Goal: Transaction & Acquisition: Book appointment/travel/reservation

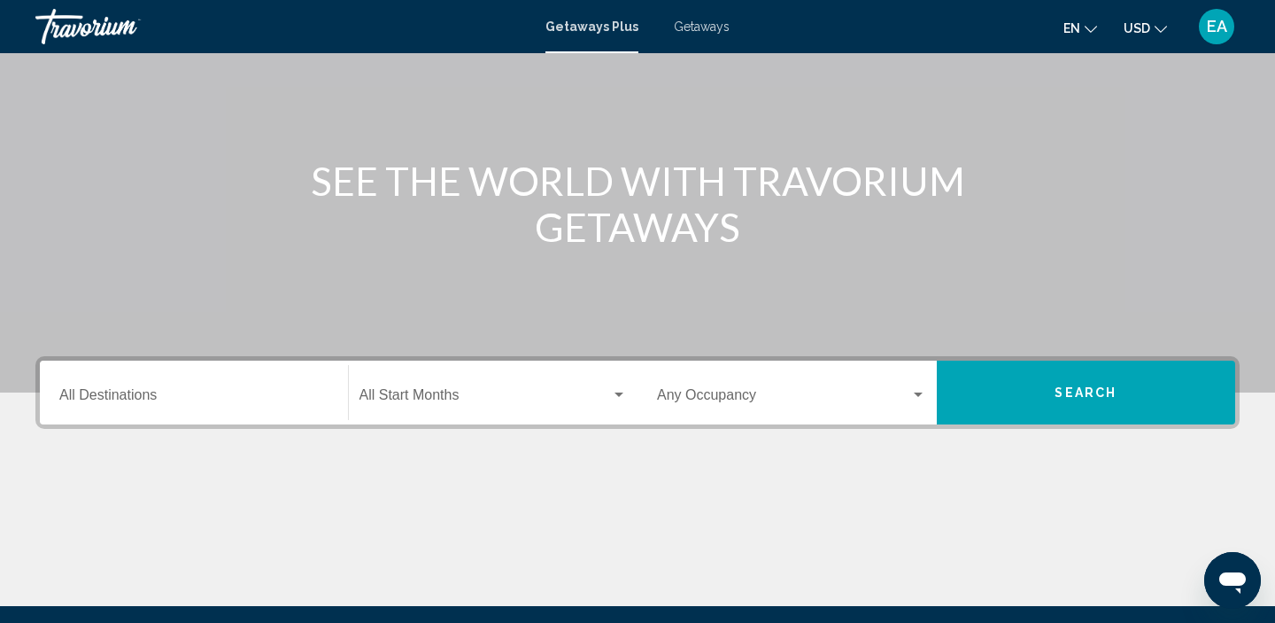
click at [118, 389] on div "Destination All Destinations" at bounding box center [193, 393] width 269 height 56
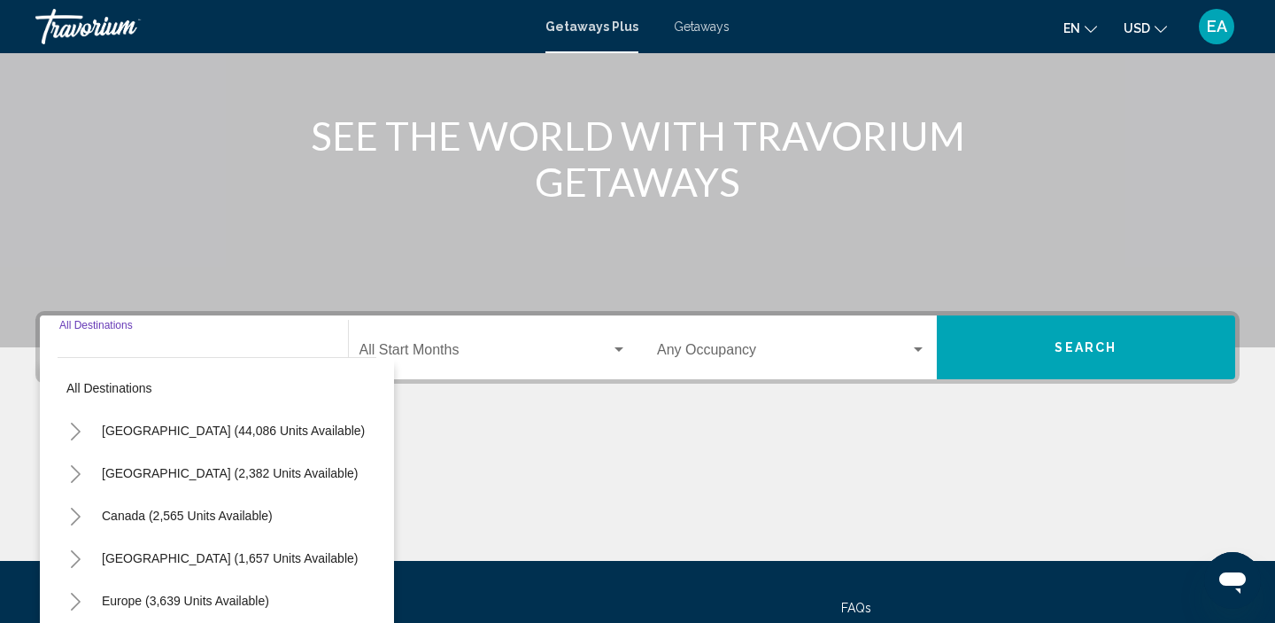
scroll to position [339, 0]
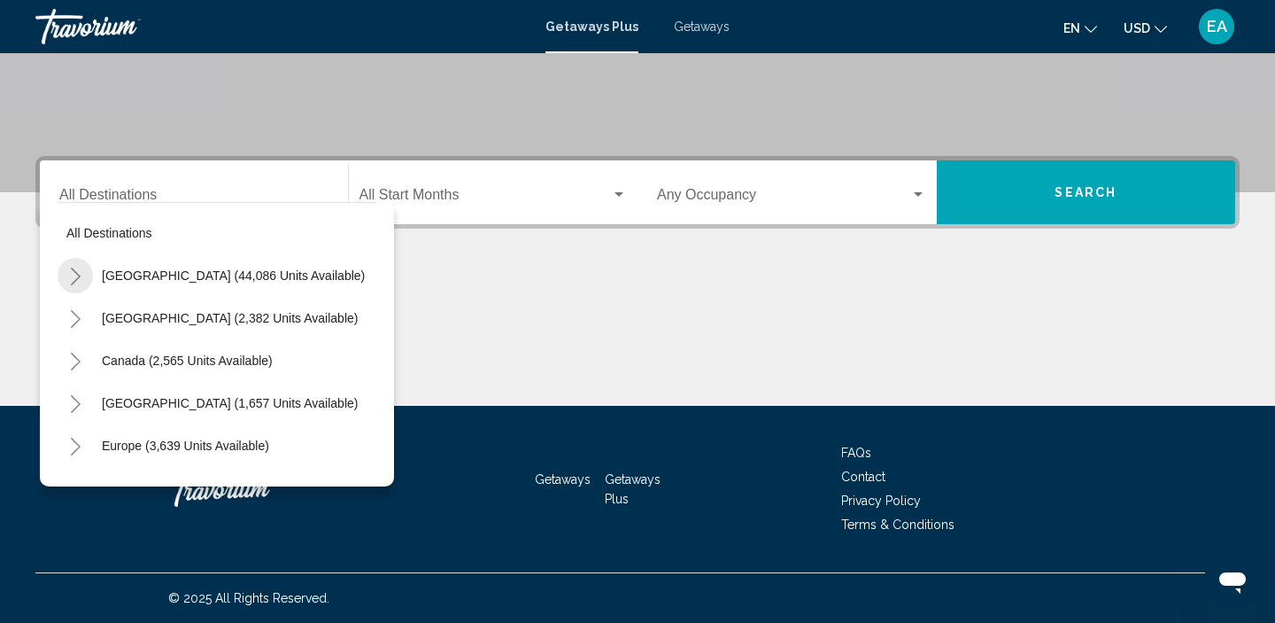
click at [70, 281] on icon "Toggle United States (44,086 units available)" at bounding box center [75, 276] width 13 height 18
click at [98, 406] on icon "Toggle California (2,632 units available)" at bounding box center [93, 404] width 13 height 18
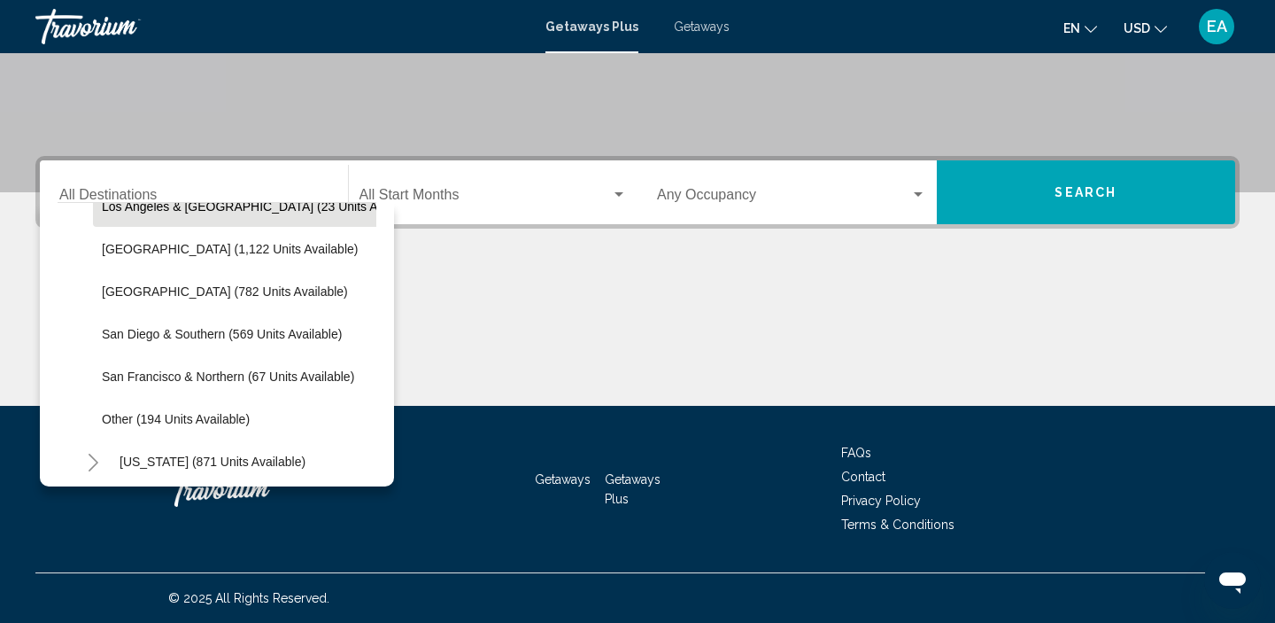
scroll to position [242, 0]
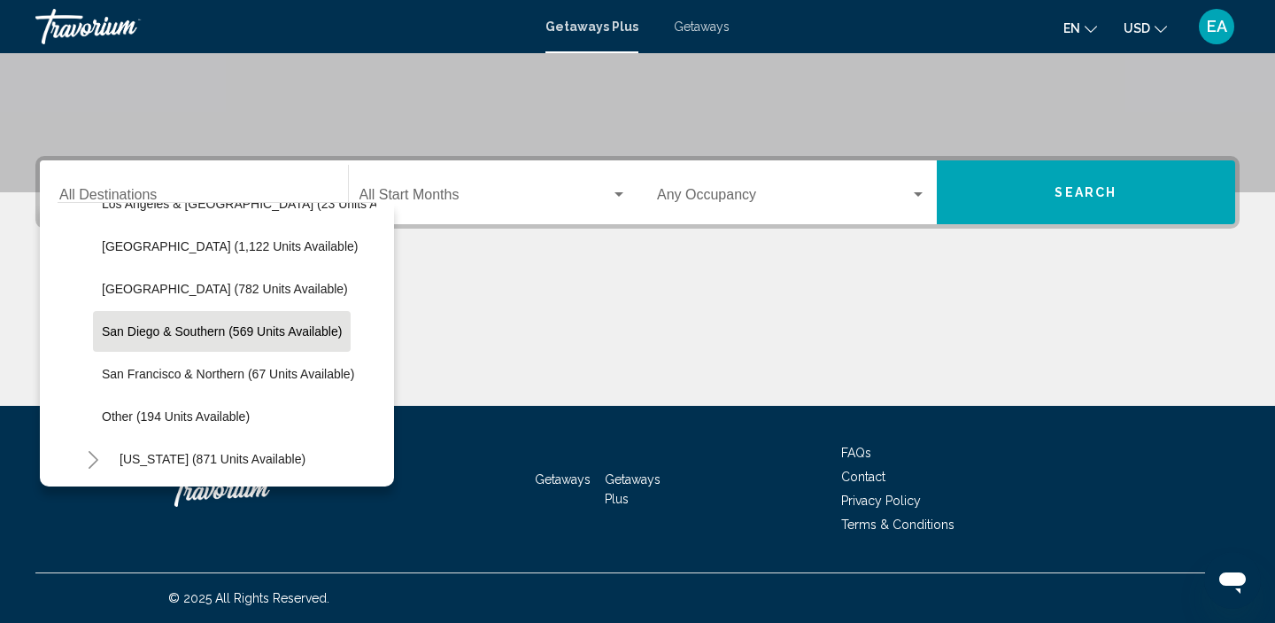
click at [105, 334] on span "San Diego & Southern (569 units available)" at bounding box center [222, 331] width 240 height 14
type input "**********"
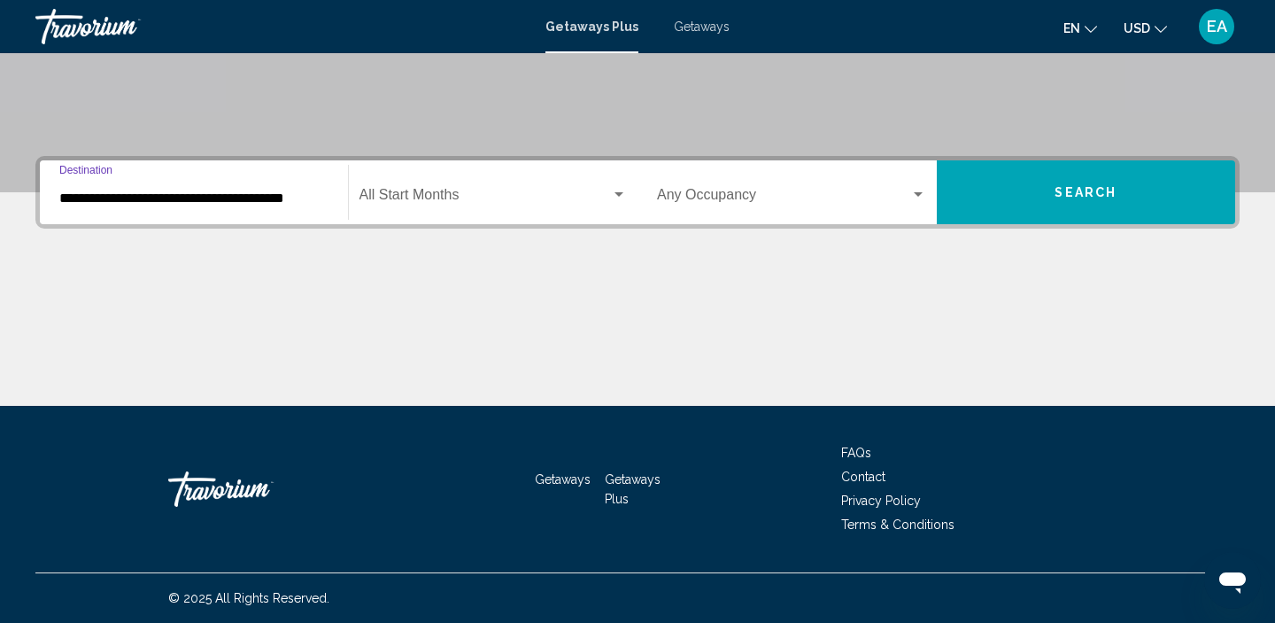
click at [998, 197] on button "Search" at bounding box center [1086, 192] width 299 height 64
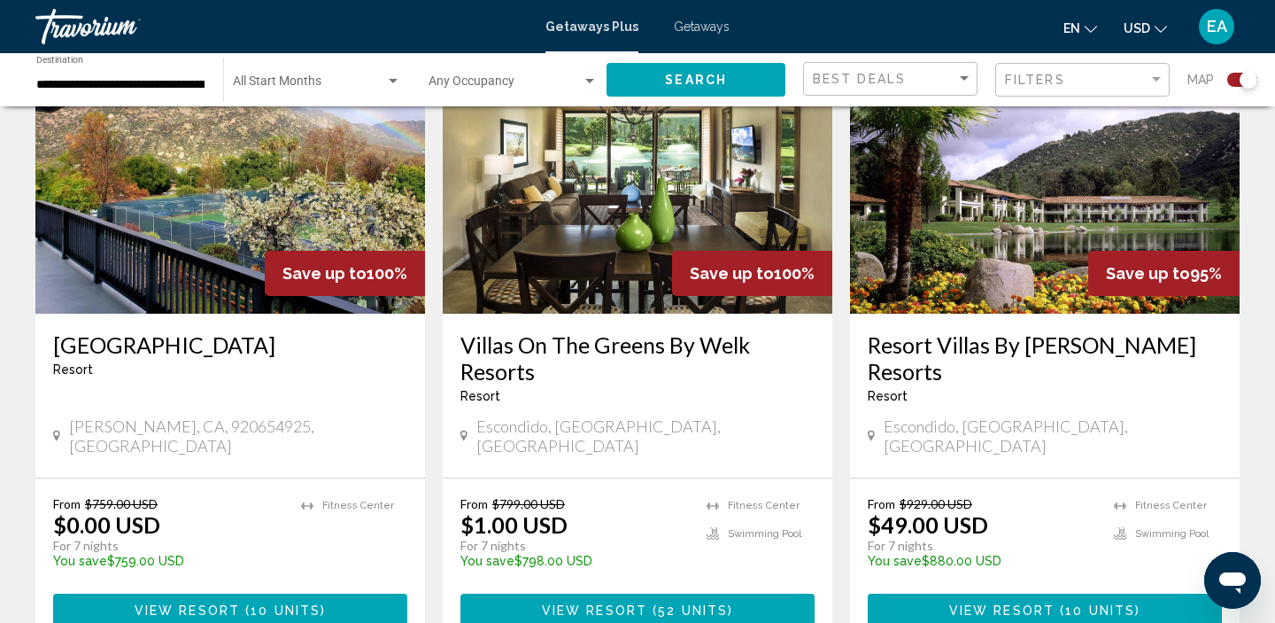
scroll to position [703, 0]
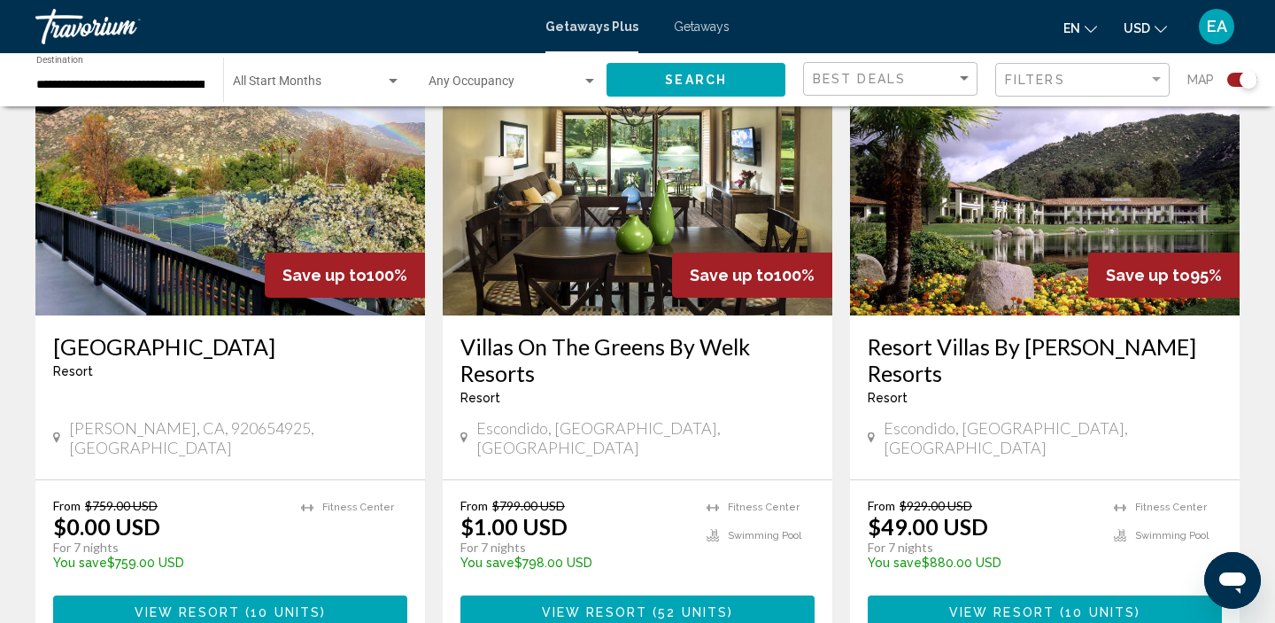
click at [200, 605] on span "View Resort" at bounding box center [187, 612] width 105 height 14
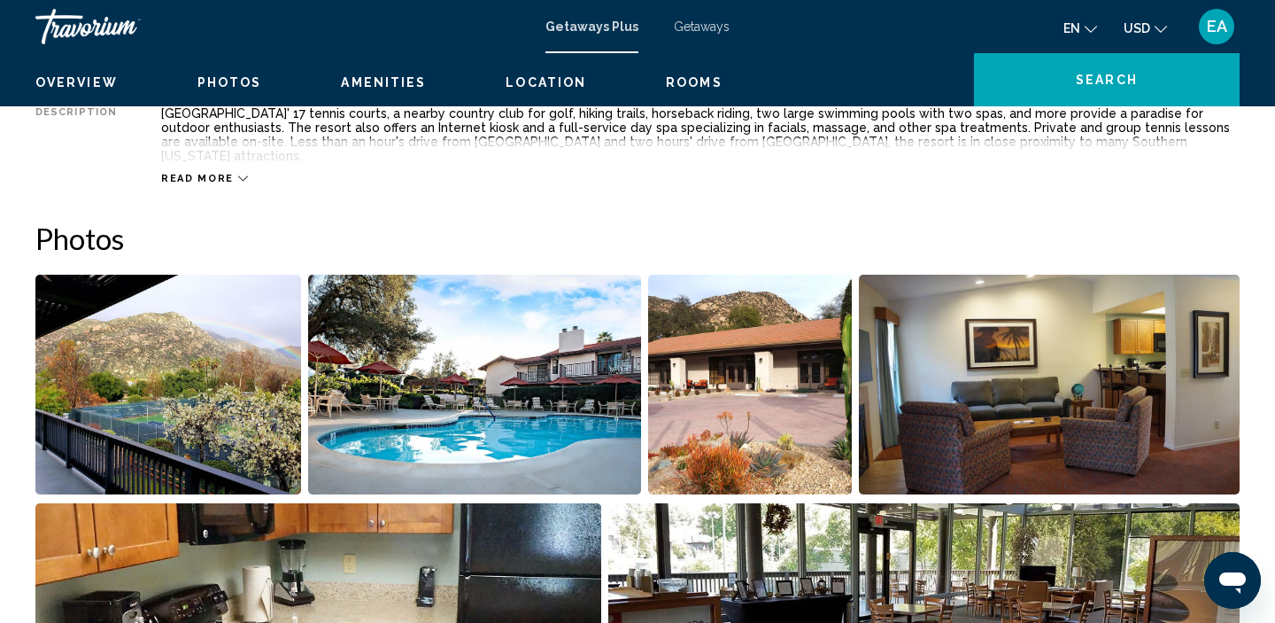
scroll to position [7, 0]
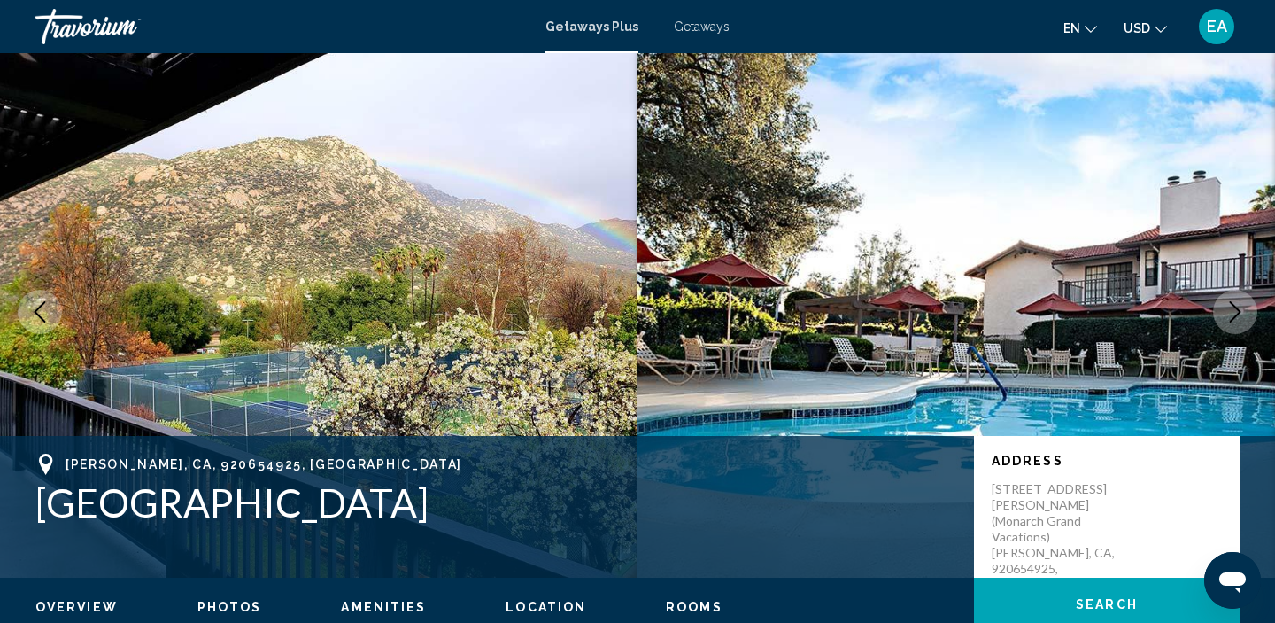
click at [1231, 315] on icon "Next image" at bounding box center [1235, 311] width 21 height 21
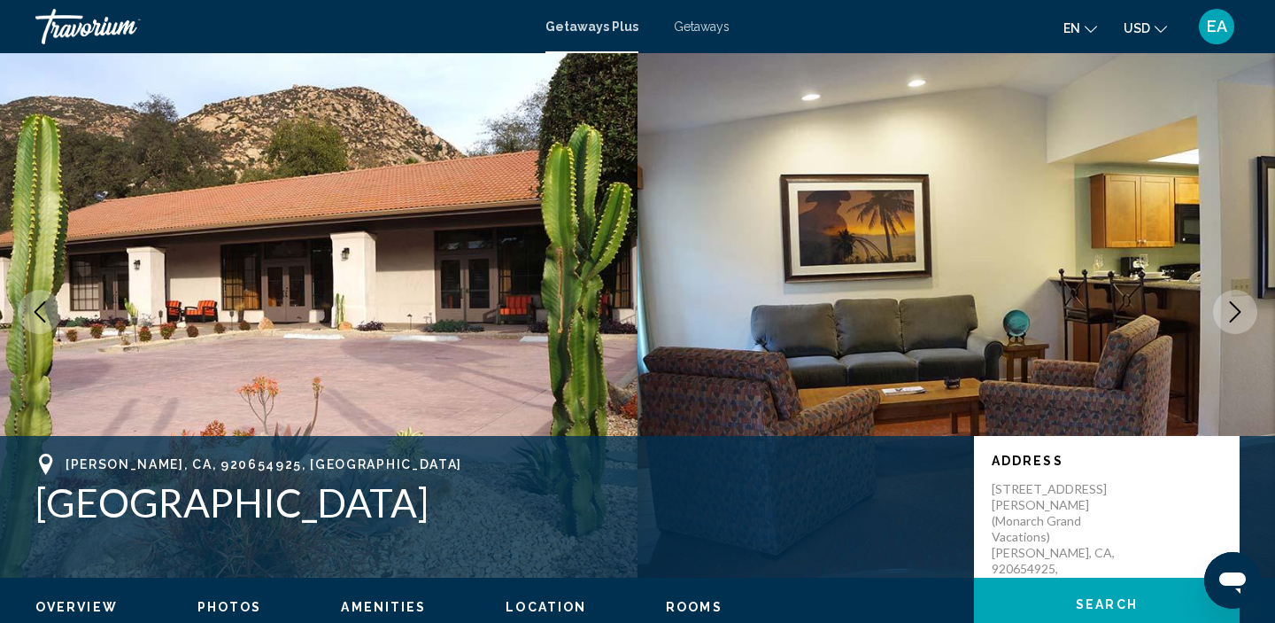
click at [1231, 315] on icon "Next image" at bounding box center [1235, 311] width 21 height 21
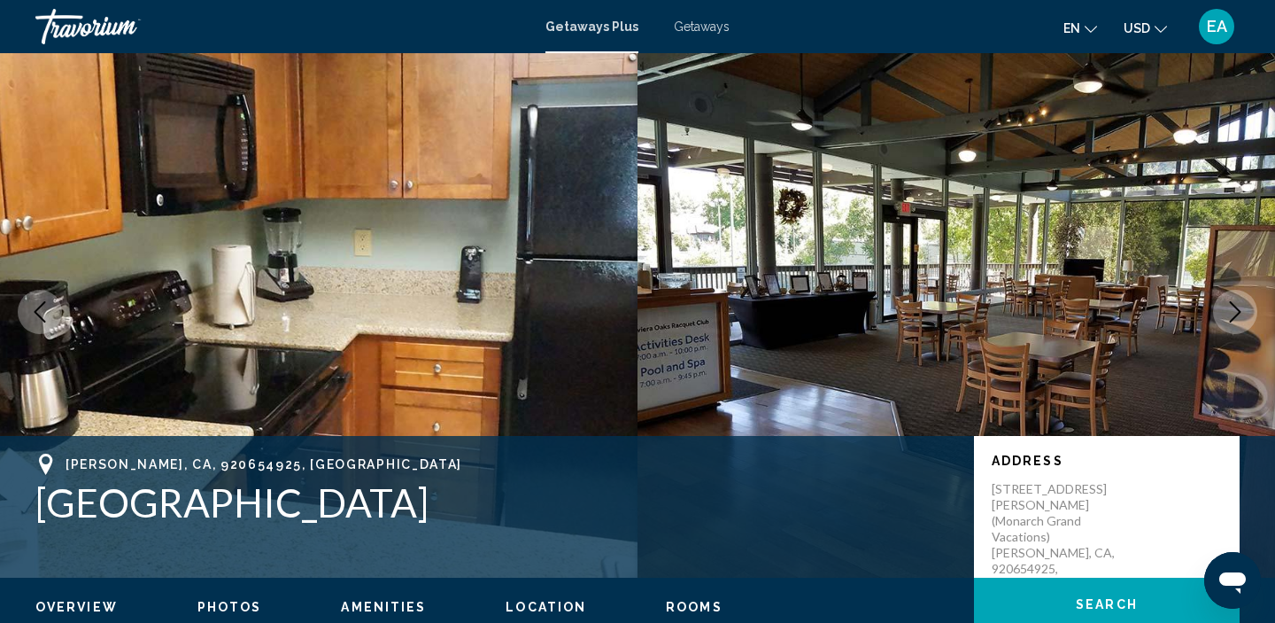
click at [1231, 315] on icon "Next image" at bounding box center [1235, 311] width 21 height 21
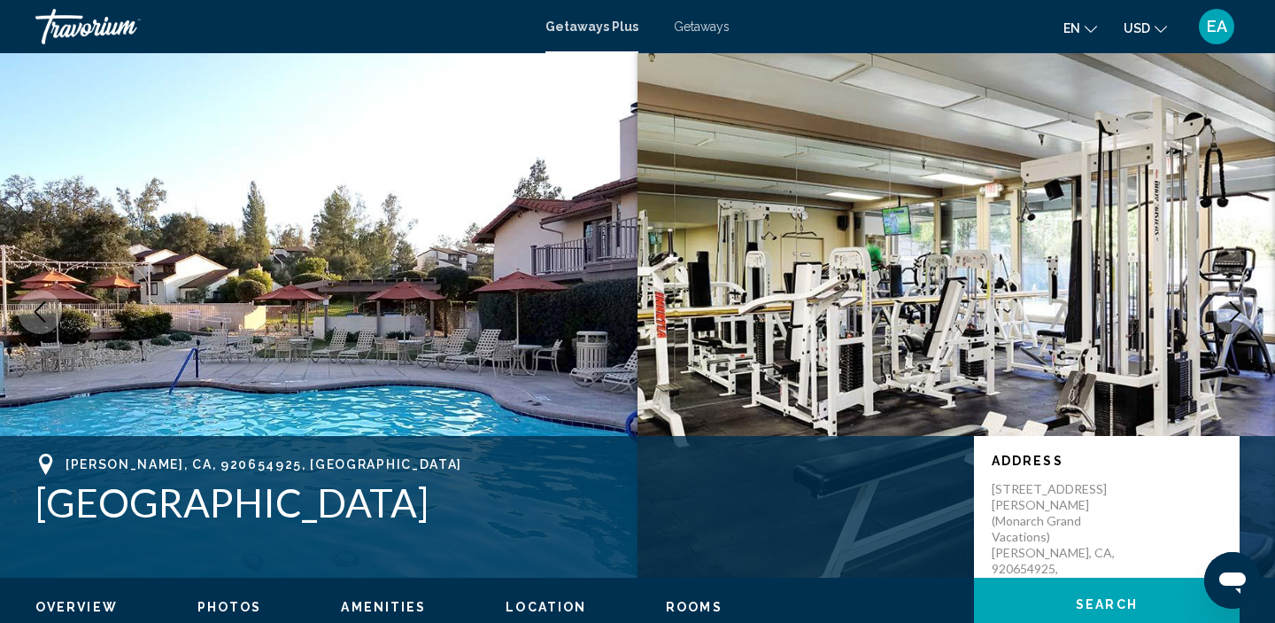
click at [1231, 315] on icon "Next image" at bounding box center [1235, 311] width 21 height 21
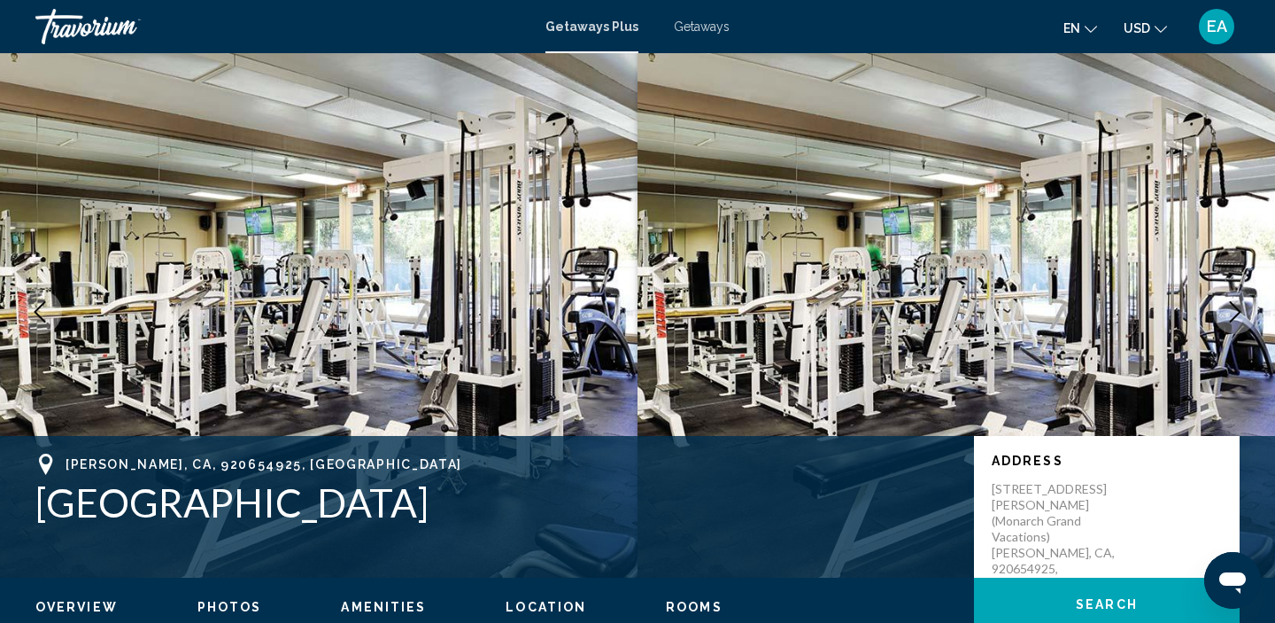
click at [1231, 316] on icon "Next image" at bounding box center [1235, 311] width 21 height 21
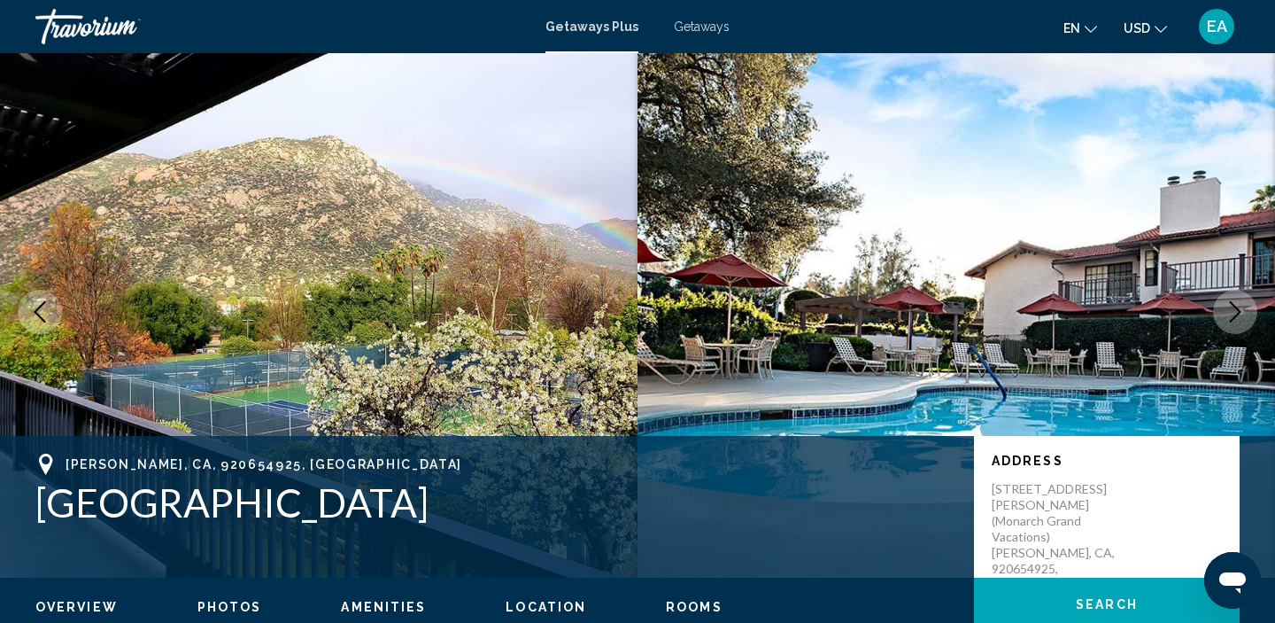
click at [1231, 316] on icon "Next image" at bounding box center [1235, 311] width 21 height 21
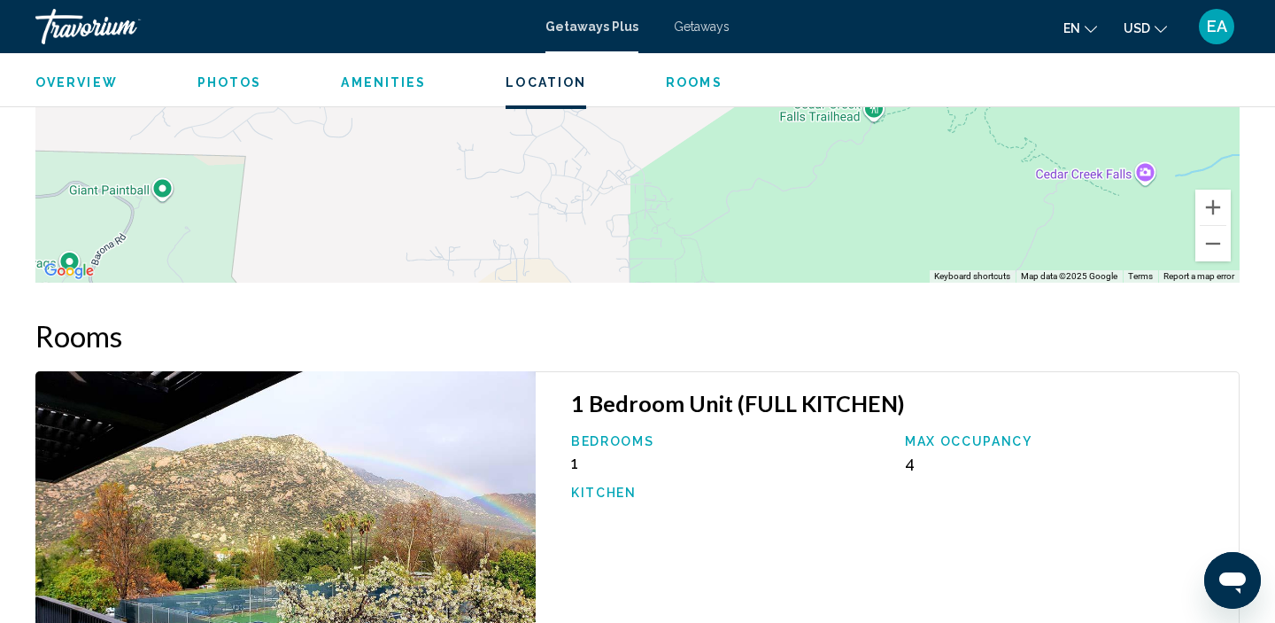
scroll to position [2615, 0]
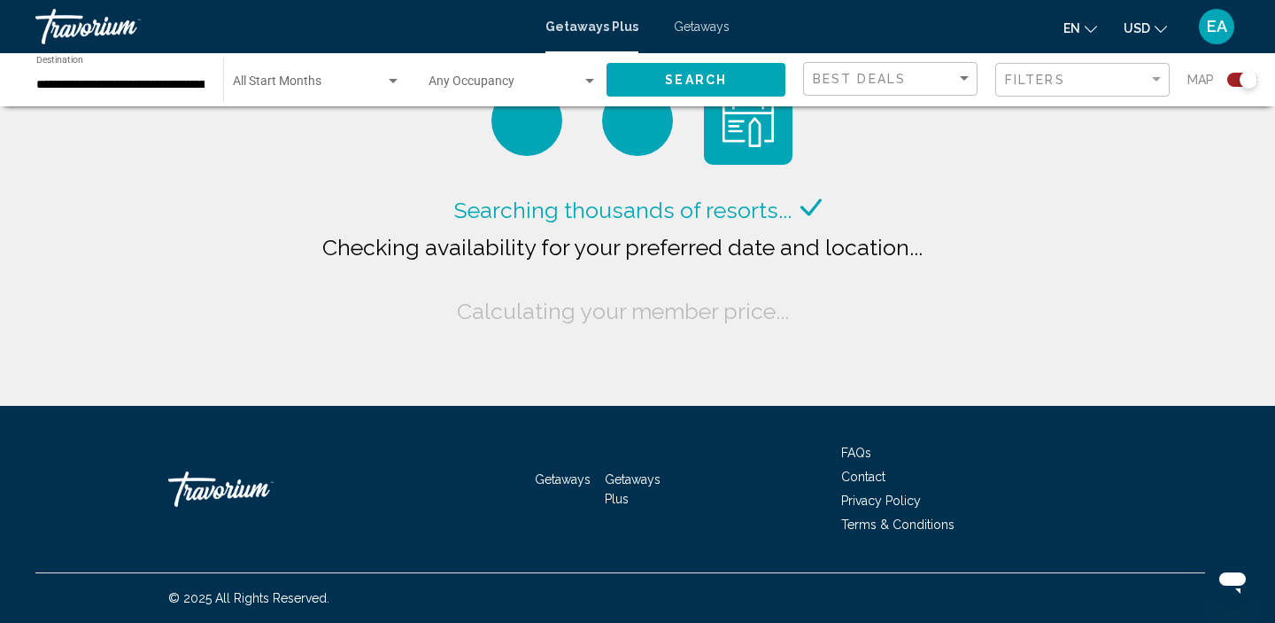
click at [691, 27] on span "Getaways" at bounding box center [702, 26] width 56 height 14
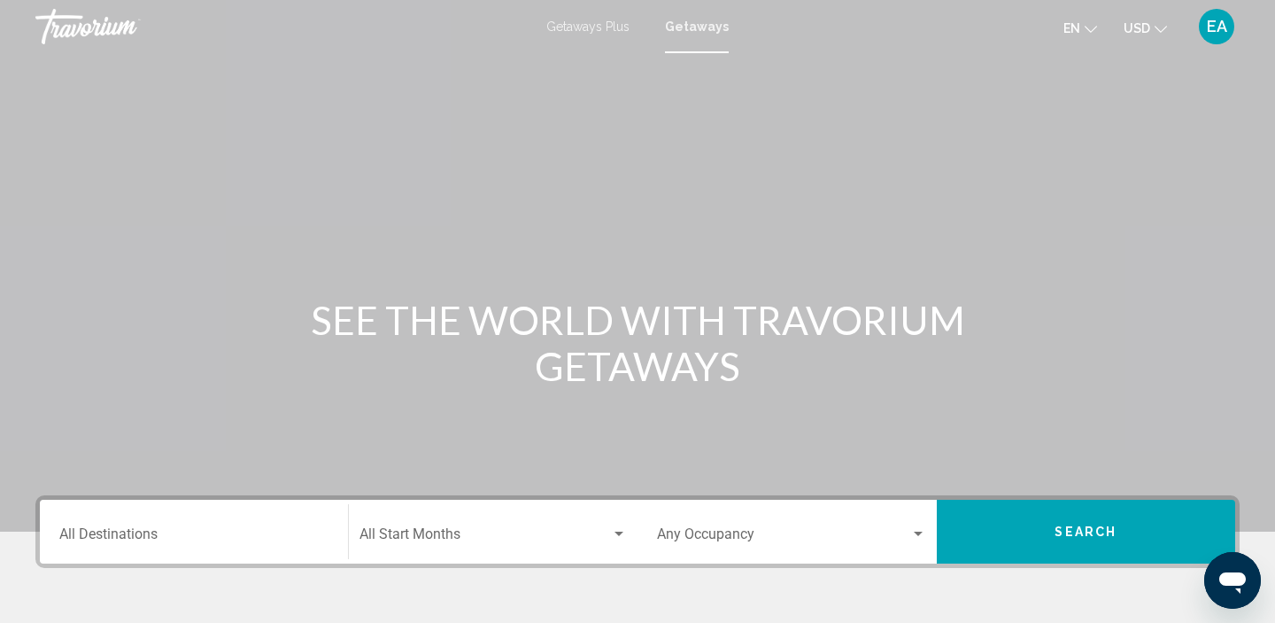
click at [156, 527] on div "Destination All Destinations" at bounding box center [193, 532] width 269 height 56
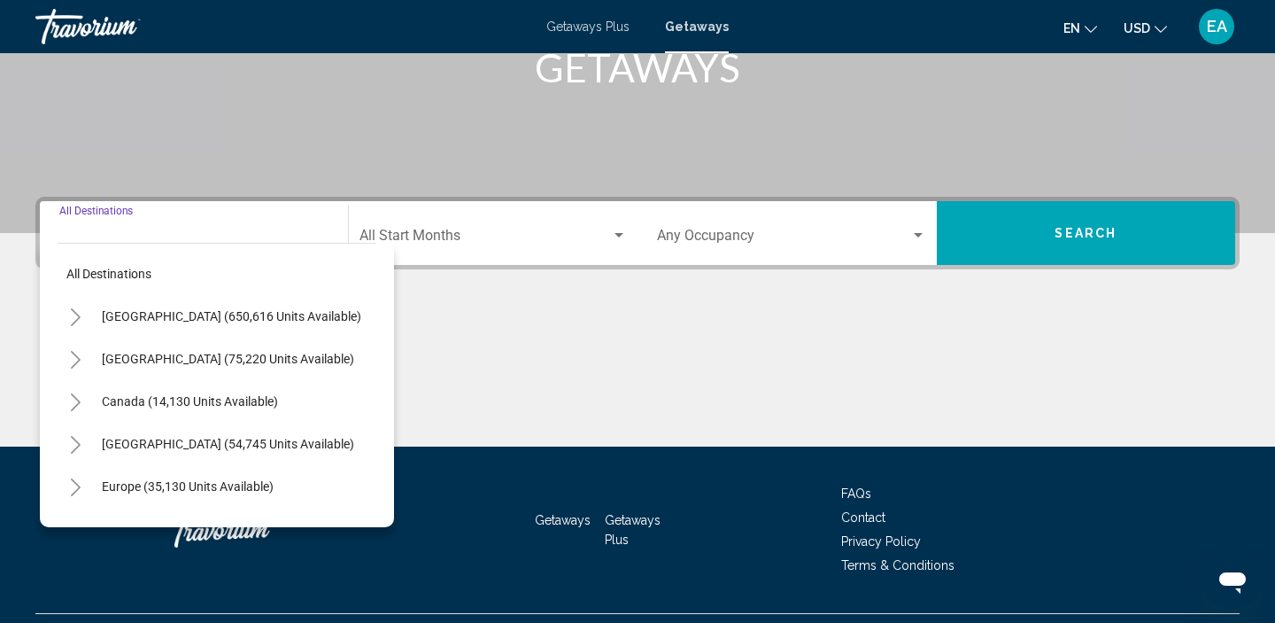
scroll to position [339, 0]
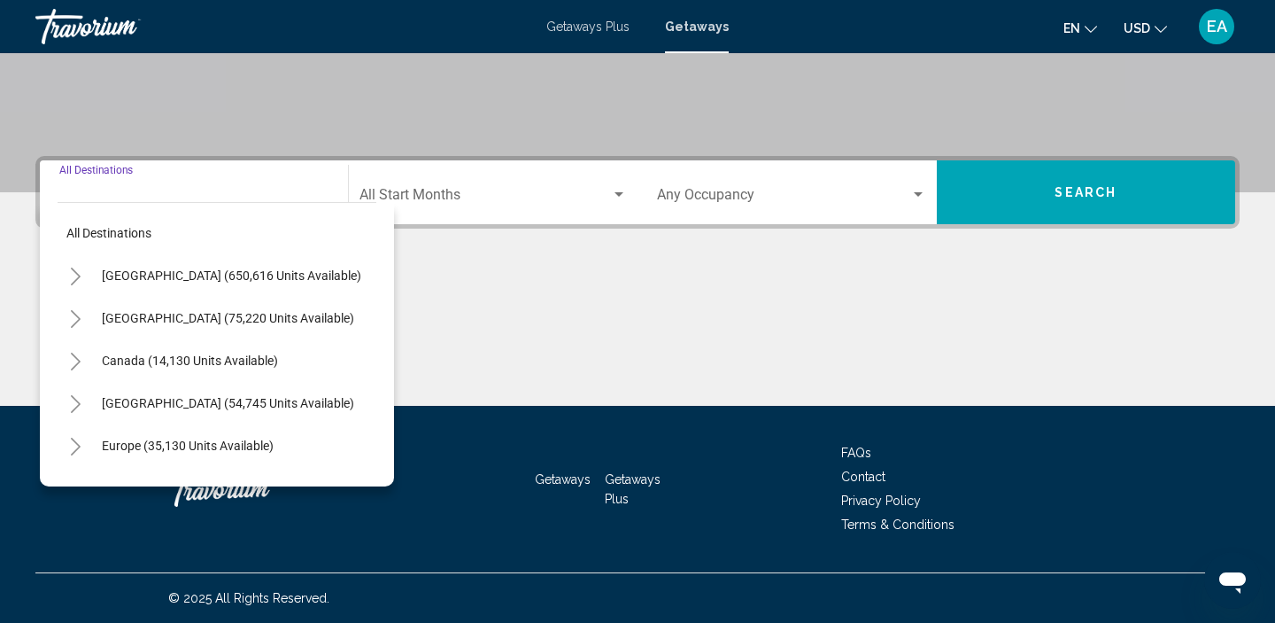
click at [77, 278] on icon "Toggle United States (650,616 units available)" at bounding box center [76, 276] width 10 height 18
click at [94, 400] on icon "Toggle California (73,460 units available)" at bounding box center [94, 404] width 10 height 18
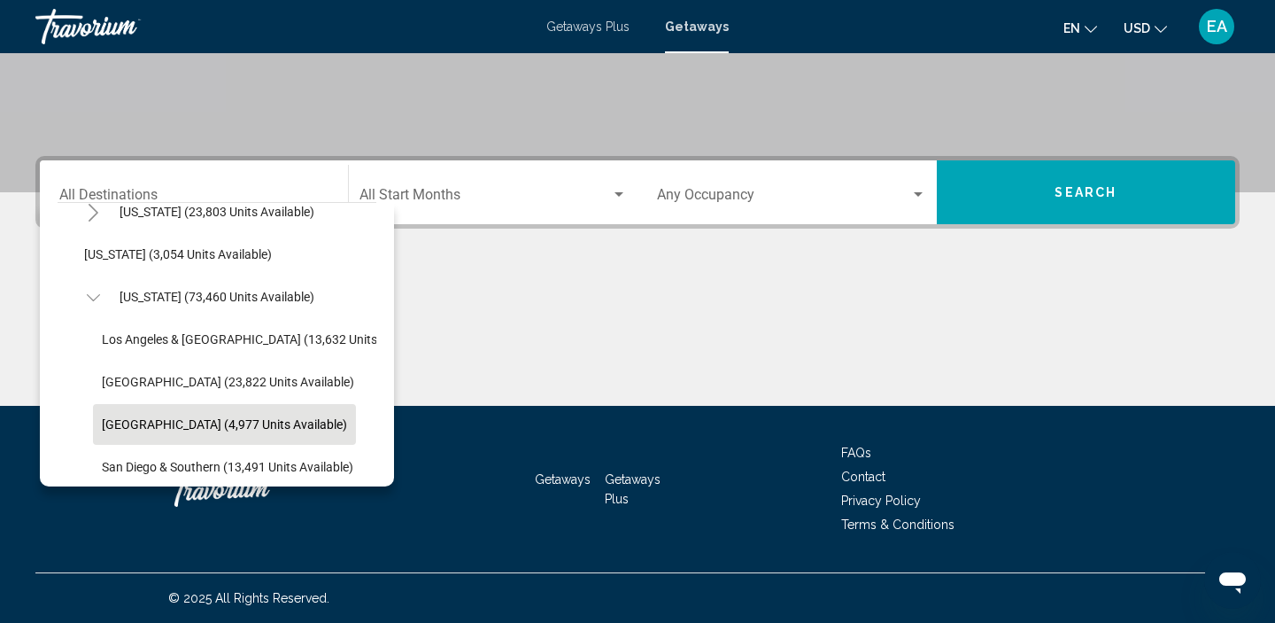
scroll to position [31, 0]
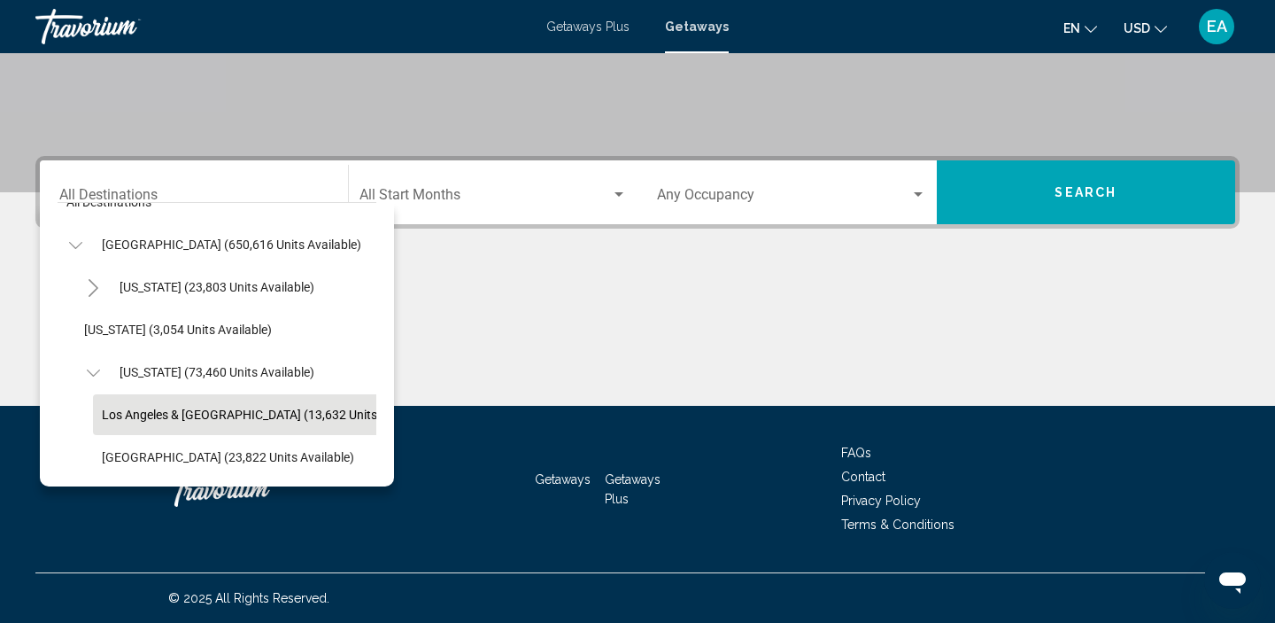
click at [135, 415] on span "Los Angeles & [GEOGRAPHIC_DATA] (13,632 units available)" at bounding box center [268, 414] width 332 height 14
type input "**********"
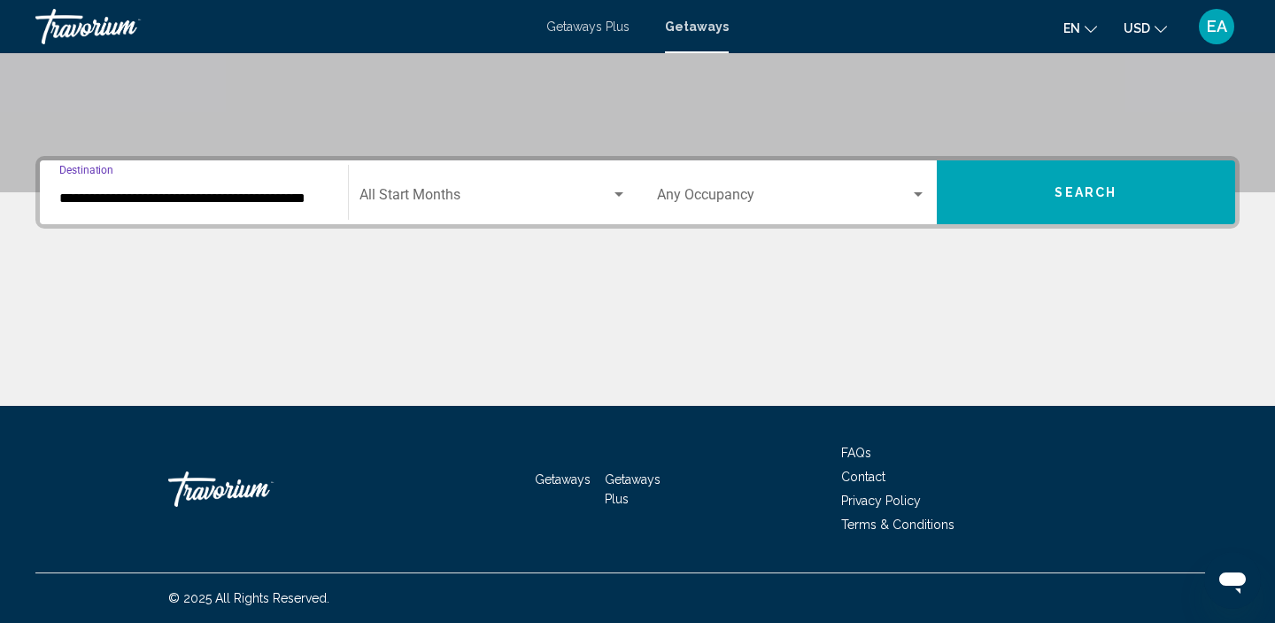
click at [998, 202] on button "Search" at bounding box center [1086, 192] width 299 height 64
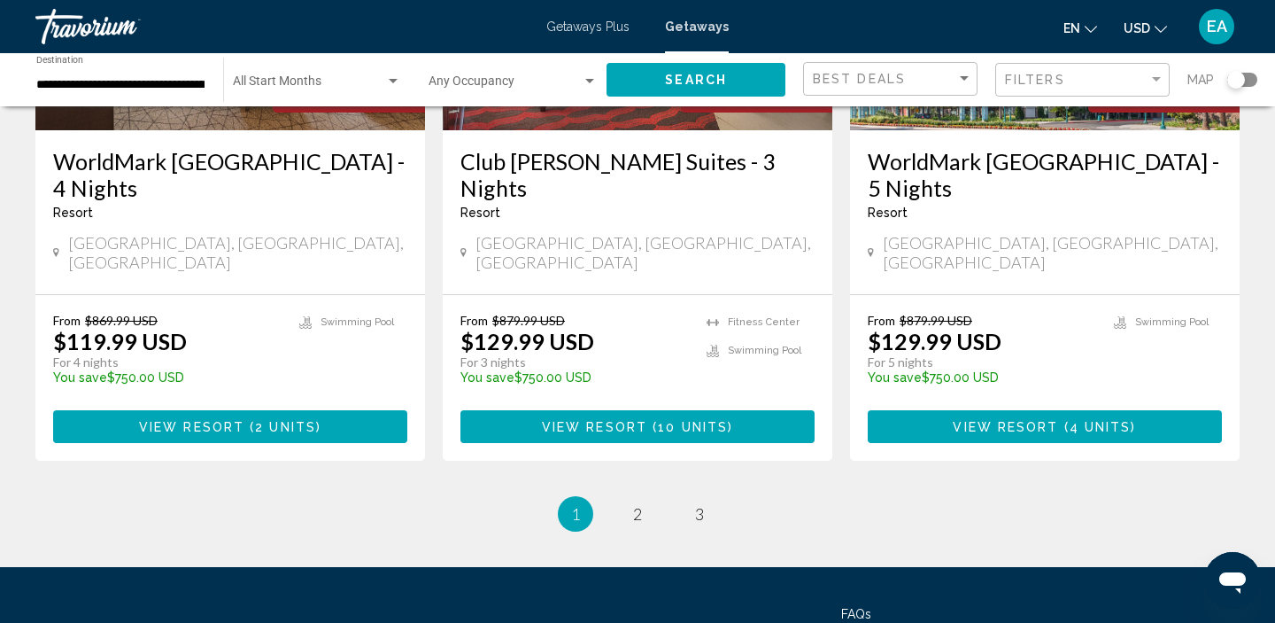
scroll to position [2315, 0]
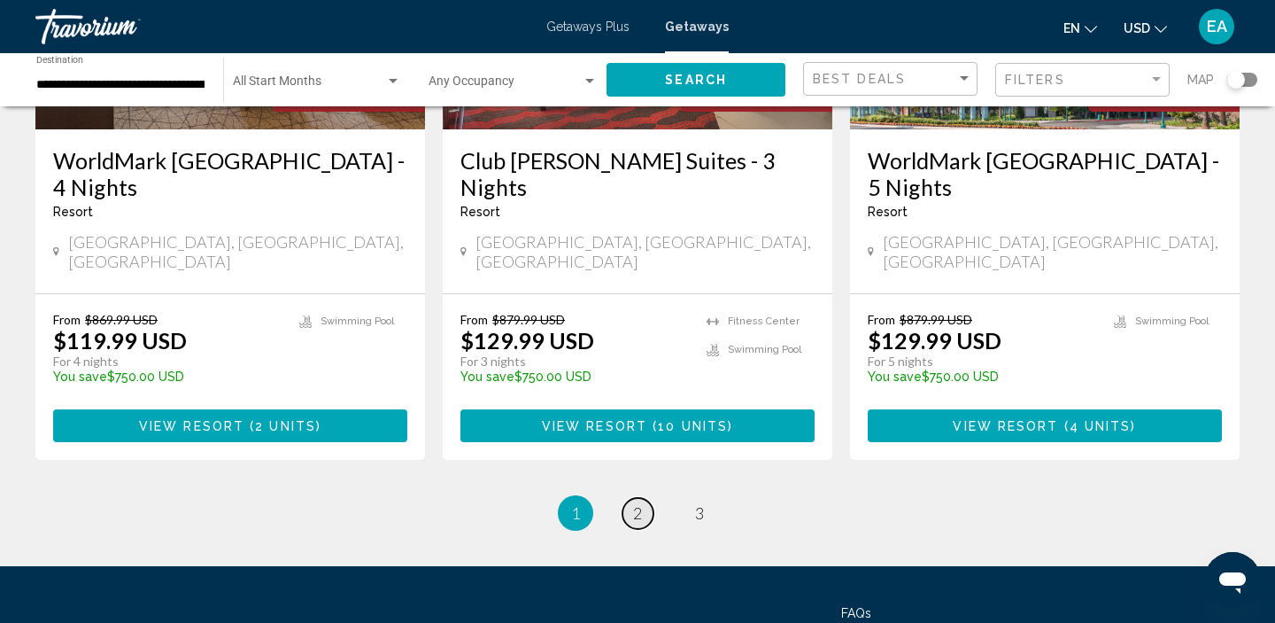
click at [641, 498] on link "page 2" at bounding box center [638, 513] width 31 height 31
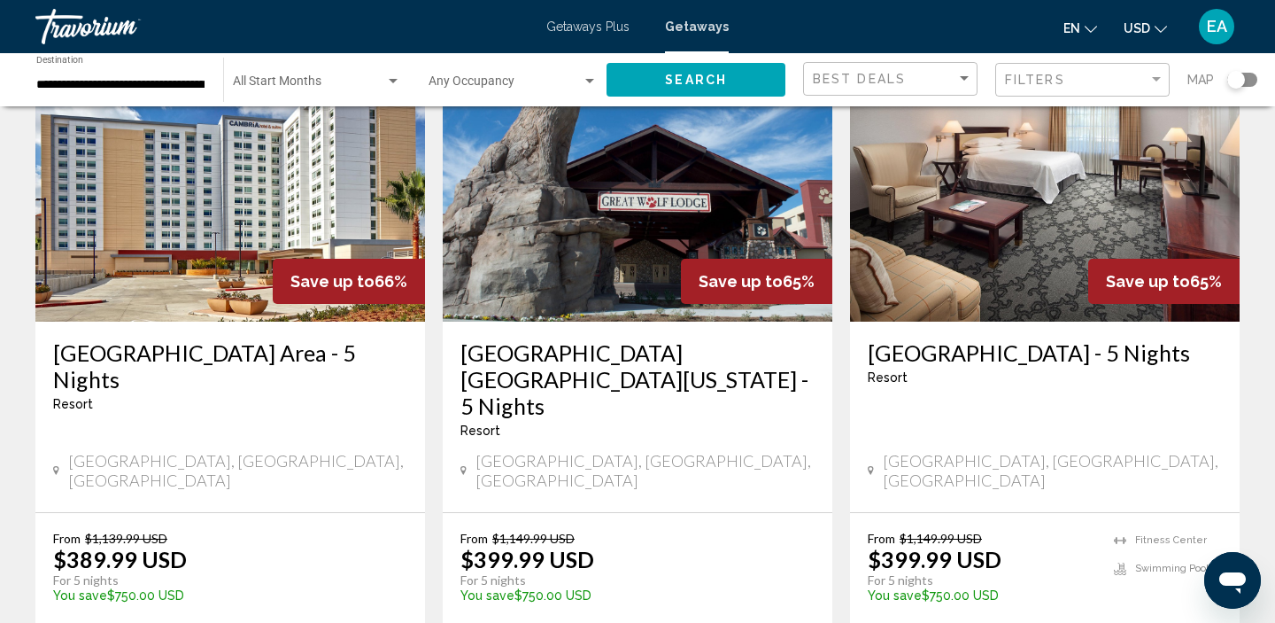
scroll to position [2127, 0]
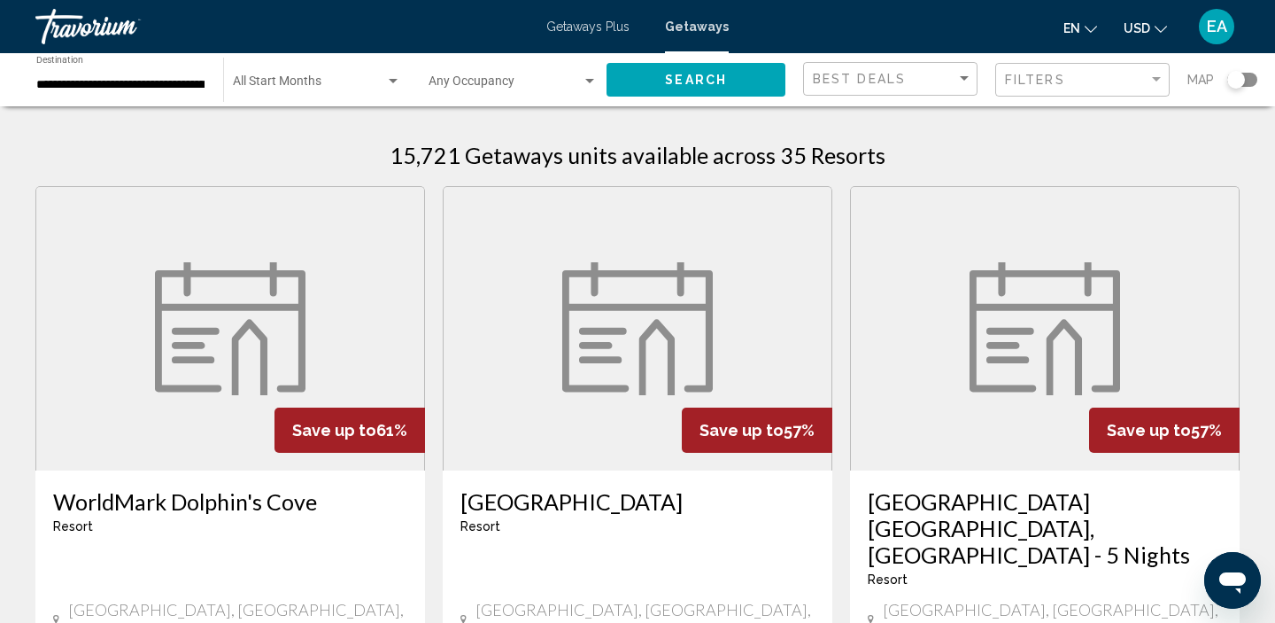
click at [143, 87] on input "**********" at bounding box center [120, 85] width 169 height 14
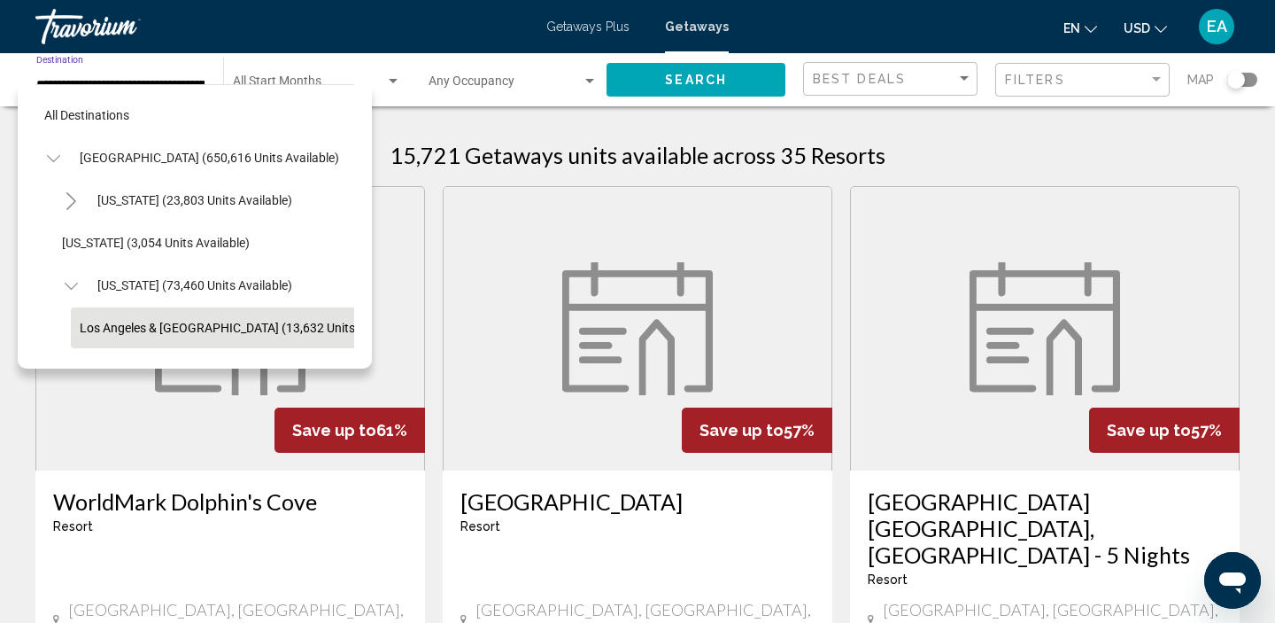
scroll to position [105, 0]
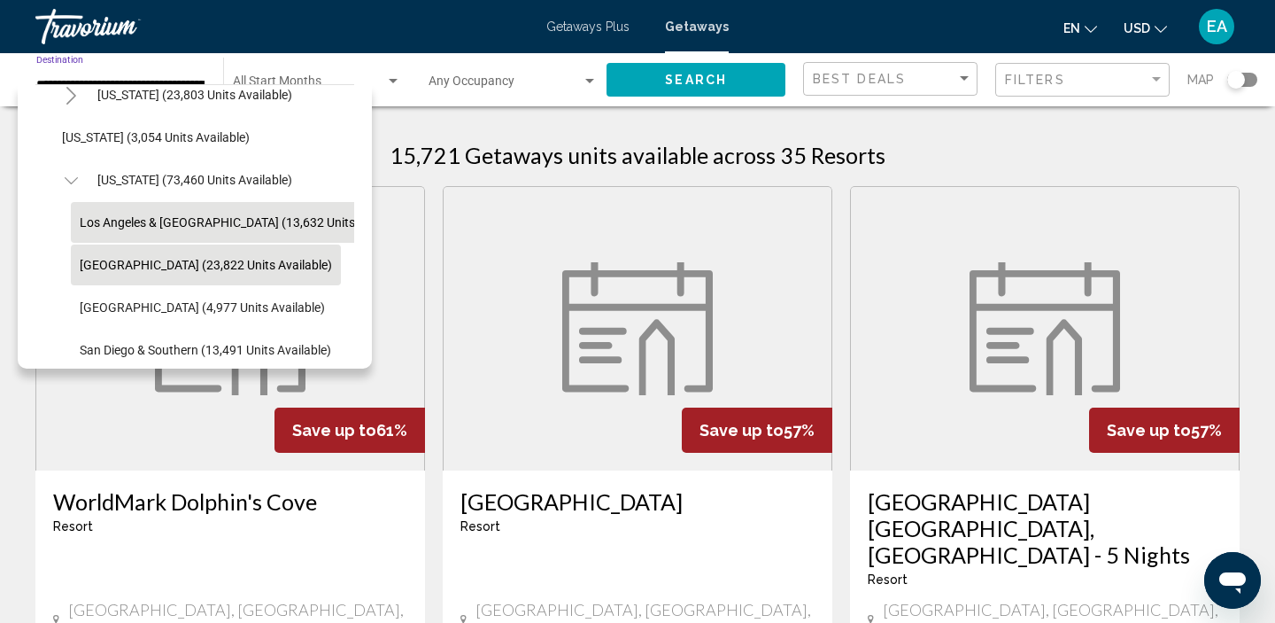
click at [93, 263] on span "[GEOGRAPHIC_DATA] (23,822 units available)" at bounding box center [206, 265] width 252 height 14
type input "**********"
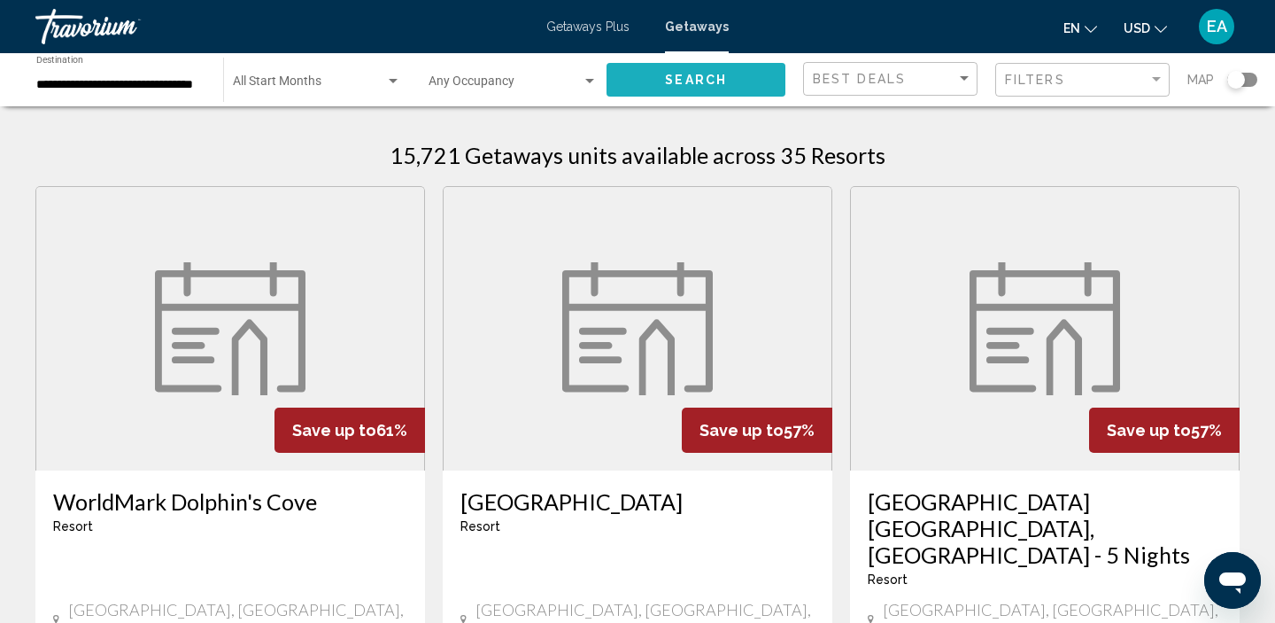
click at [647, 82] on button "Search" at bounding box center [696, 79] width 179 height 33
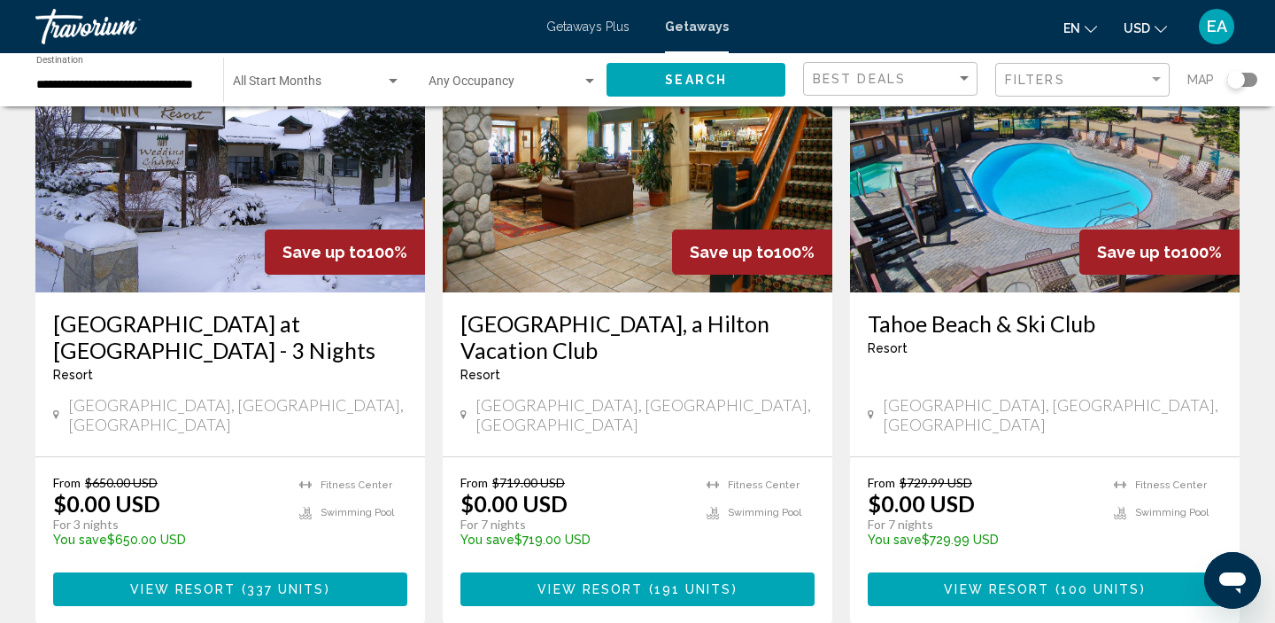
scroll to position [855, 0]
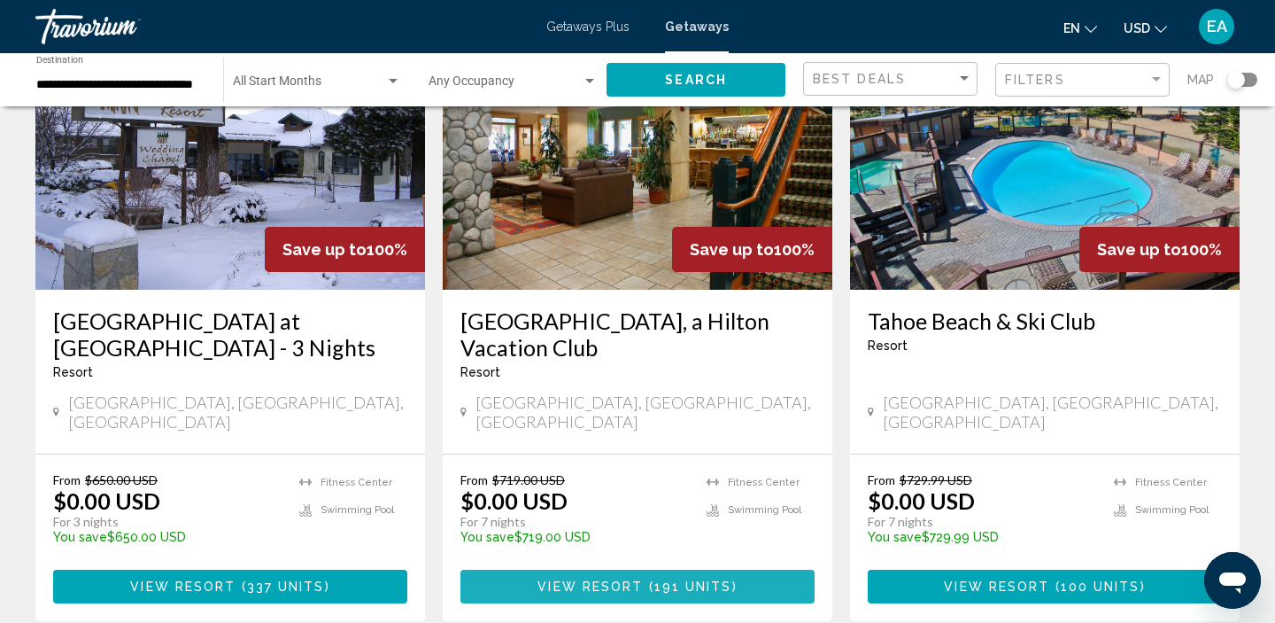
click at [640, 580] on span "View Resort" at bounding box center [590, 587] width 105 height 14
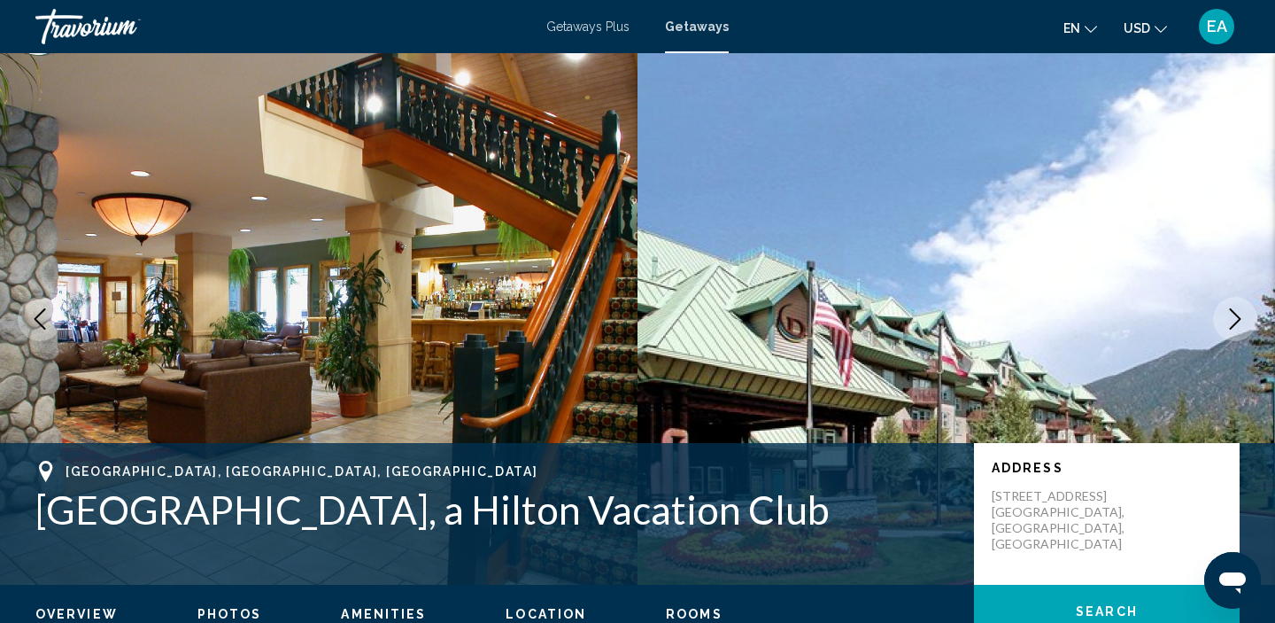
click at [1237, 324] on icon "Next image" at bounding box center [1235, 318] width 21 height 21
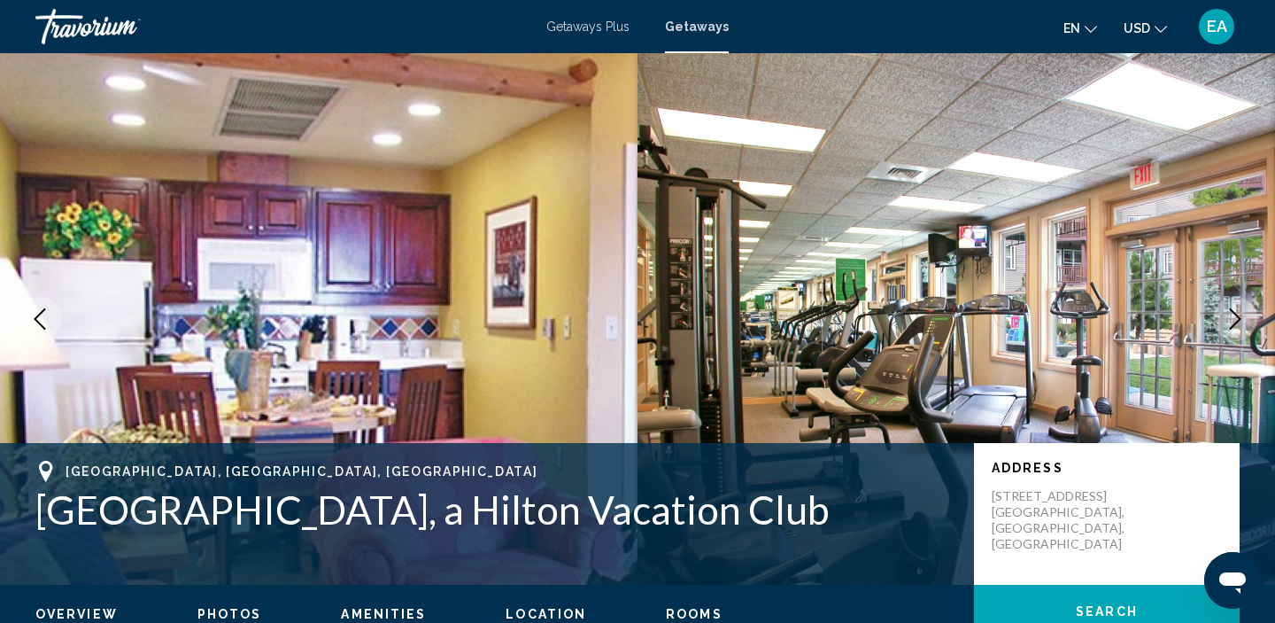
click at [1237, 324] on icon "Next image" at bounding box center [1235, 318] width 21 height 21
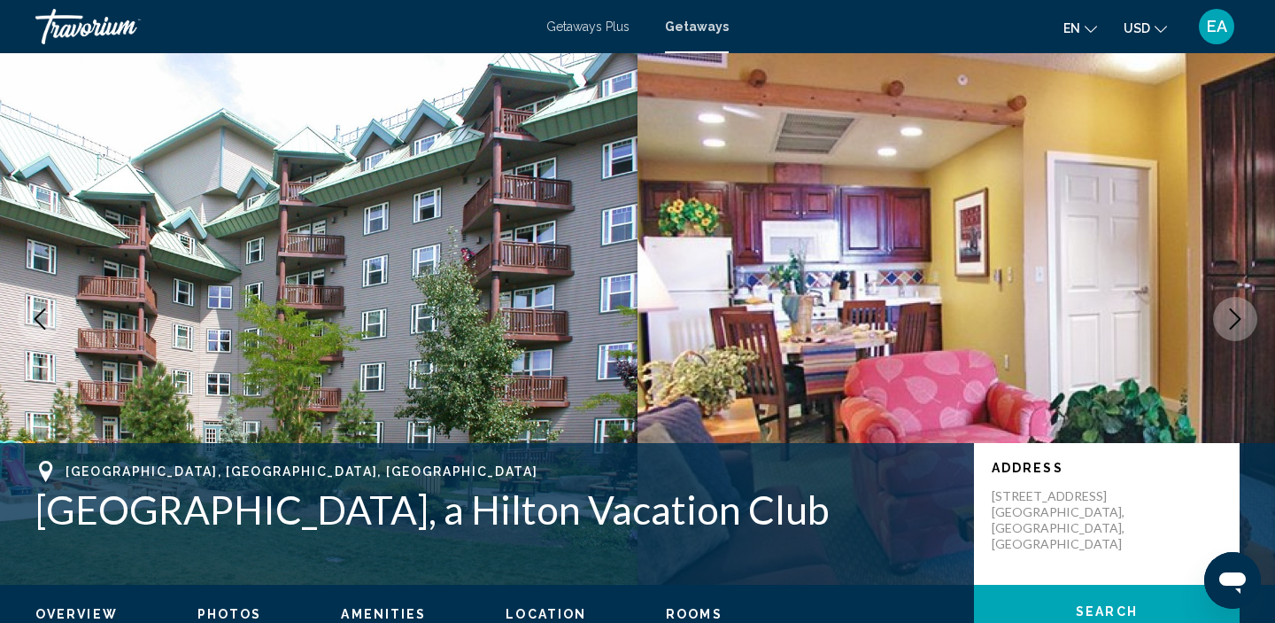
click at [1237, 324] on icon "Next image" at bounding box center [1235, 318] width 21 height 21
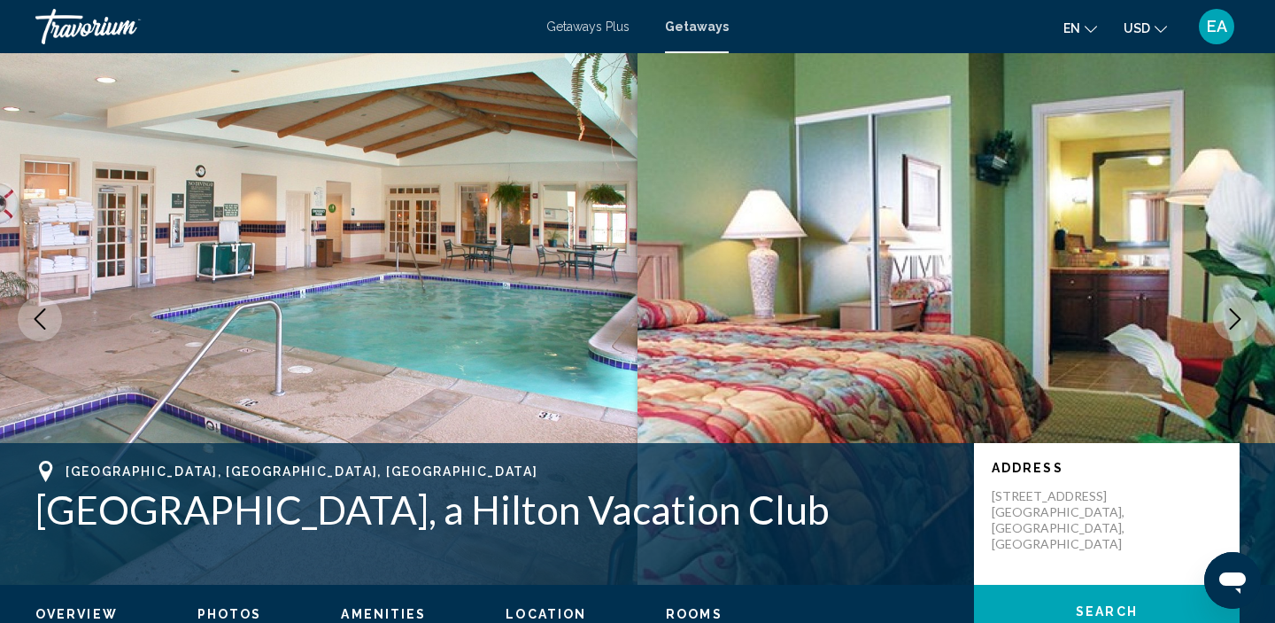
click at [1237, 325] on icon "Next image" at bounding box center [1235, 318] width 21 height 21
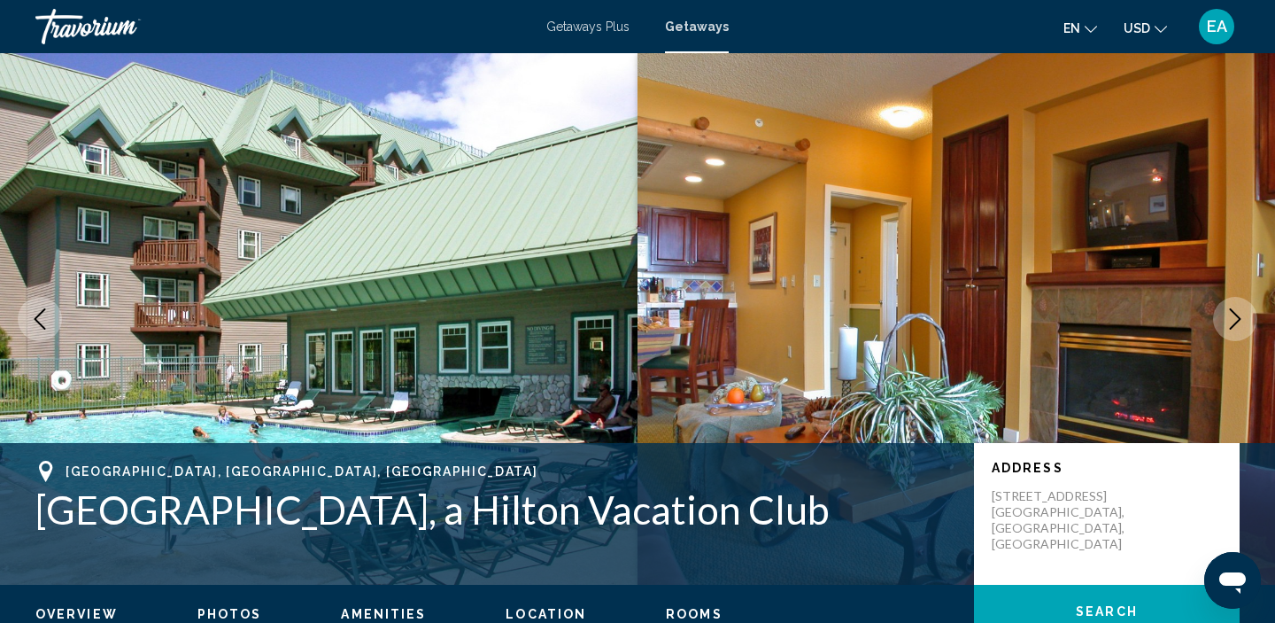
click at [1237, 325] on icon "Next image" at bounding box center [1235, 318] width 21 height 21
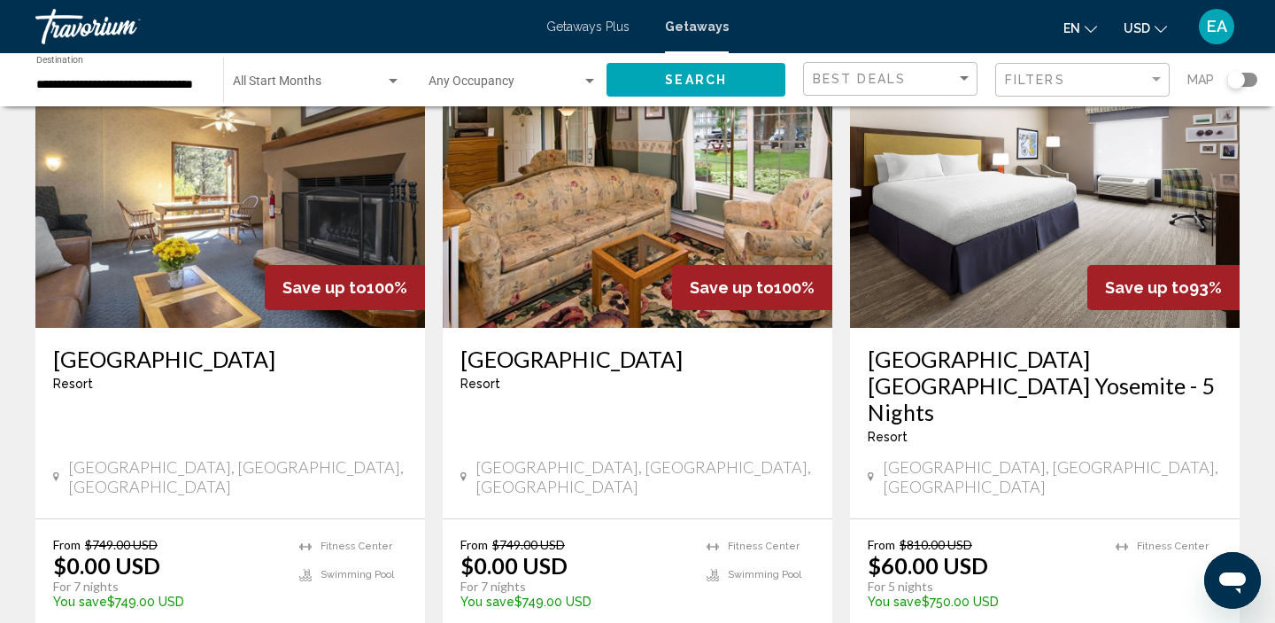
scroll to position [2131, 0]
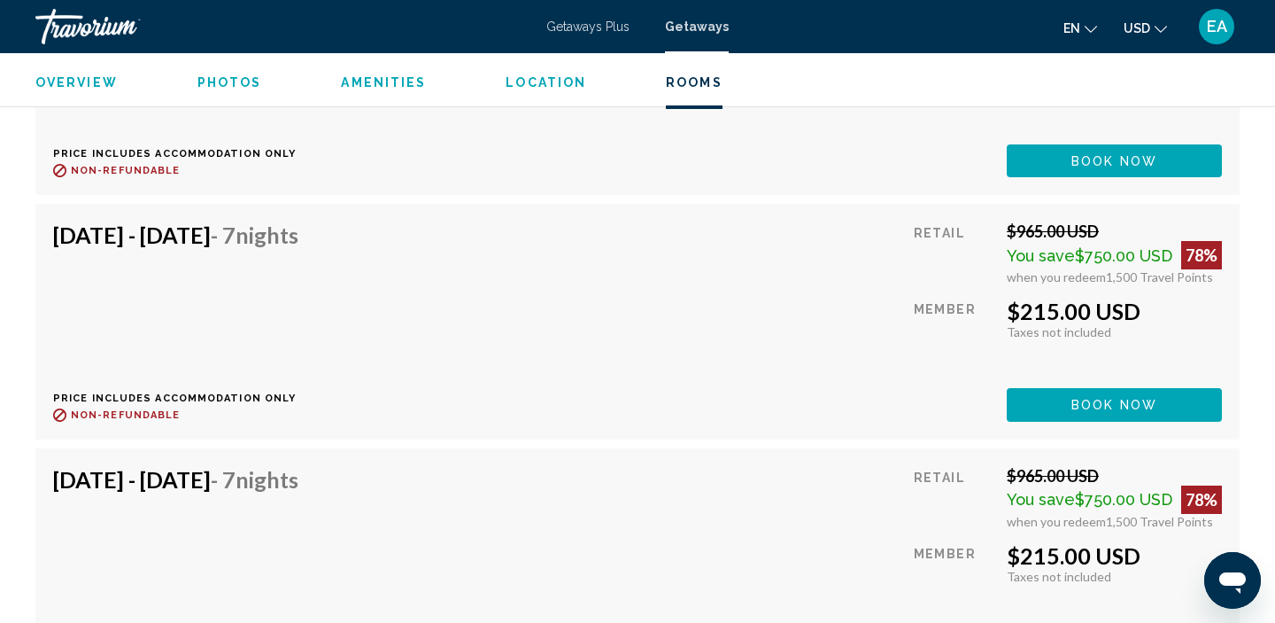
scroll to position [4226, 0]
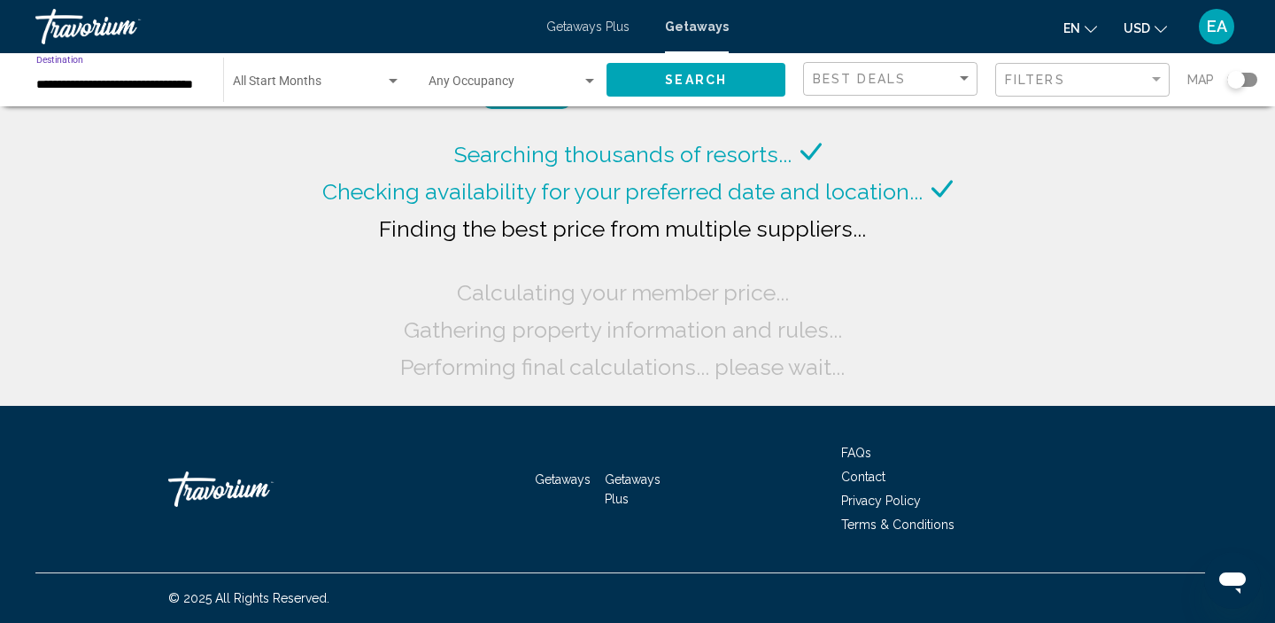
click at [160, 82] on input "**********" at bounding box center [120, 85] width 169 height 14
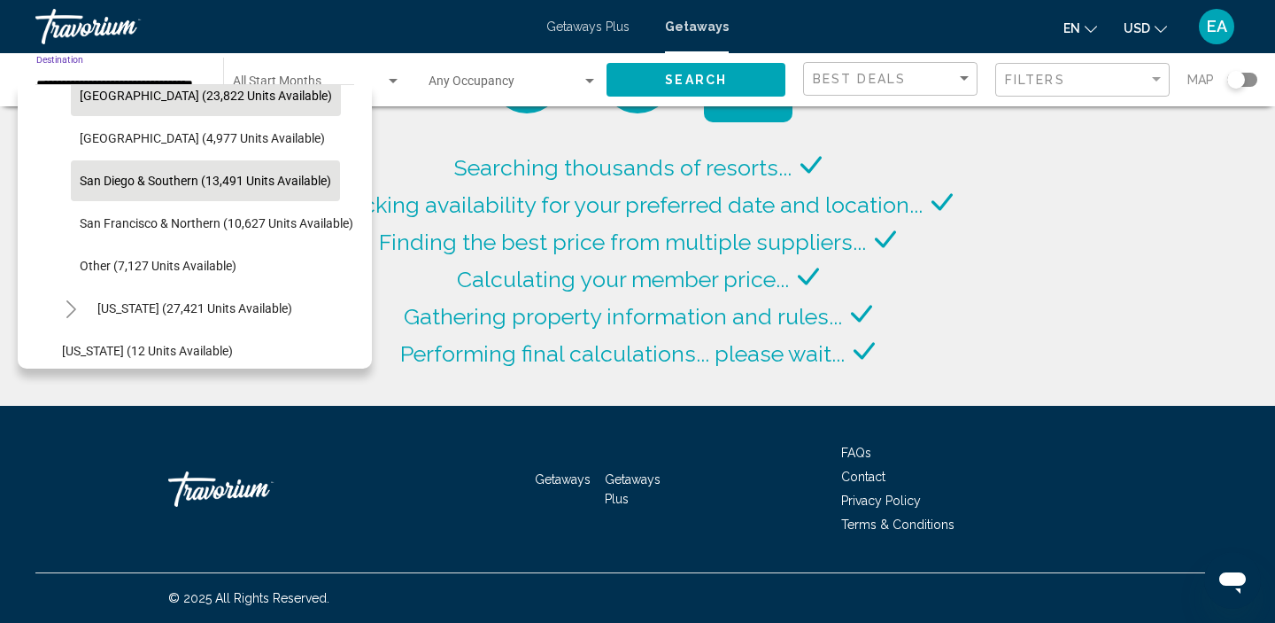
scroll to position [276, 0]
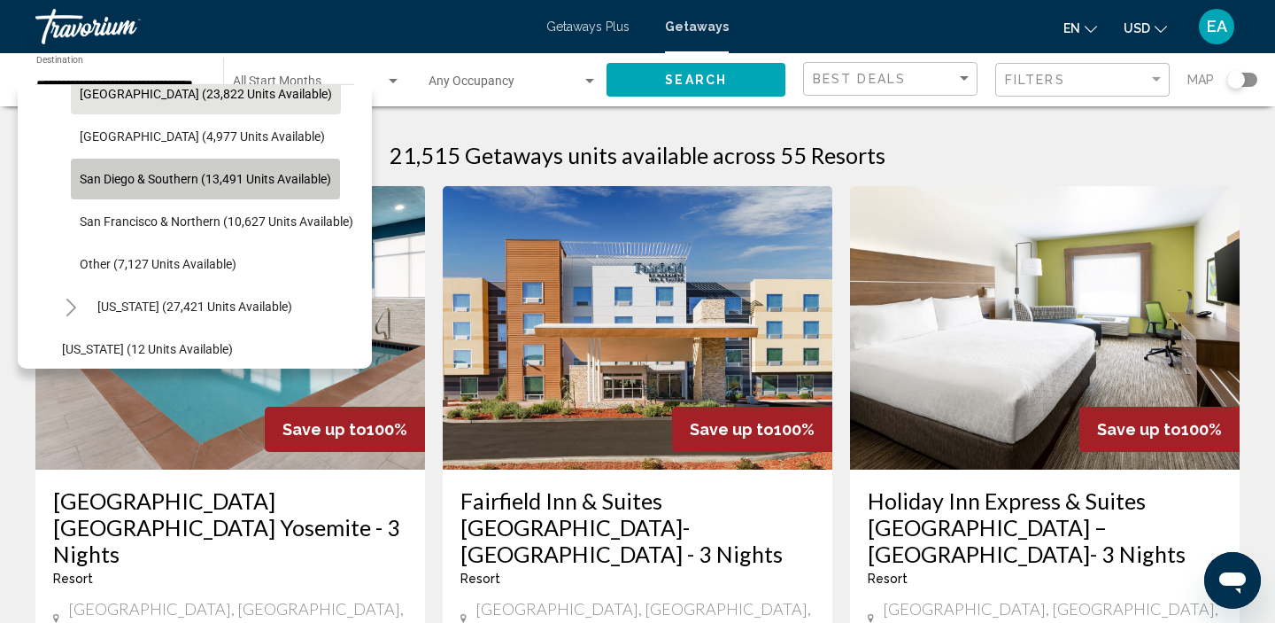
click at [142, 190] on button "San Diego & Southern (13,491 units available)" at bounding box center [205, 179] width 269 height 41
type input "**********"
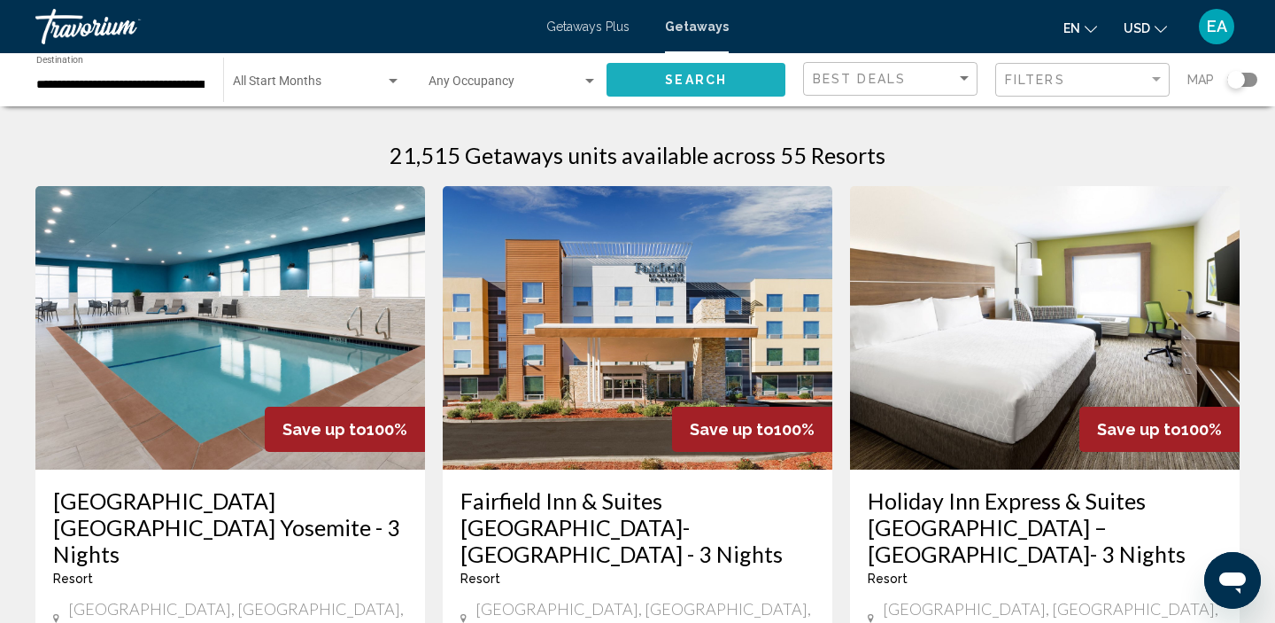
click at [669, 83] on span "Search" at bounding box center [696, 81] width 62 height 14
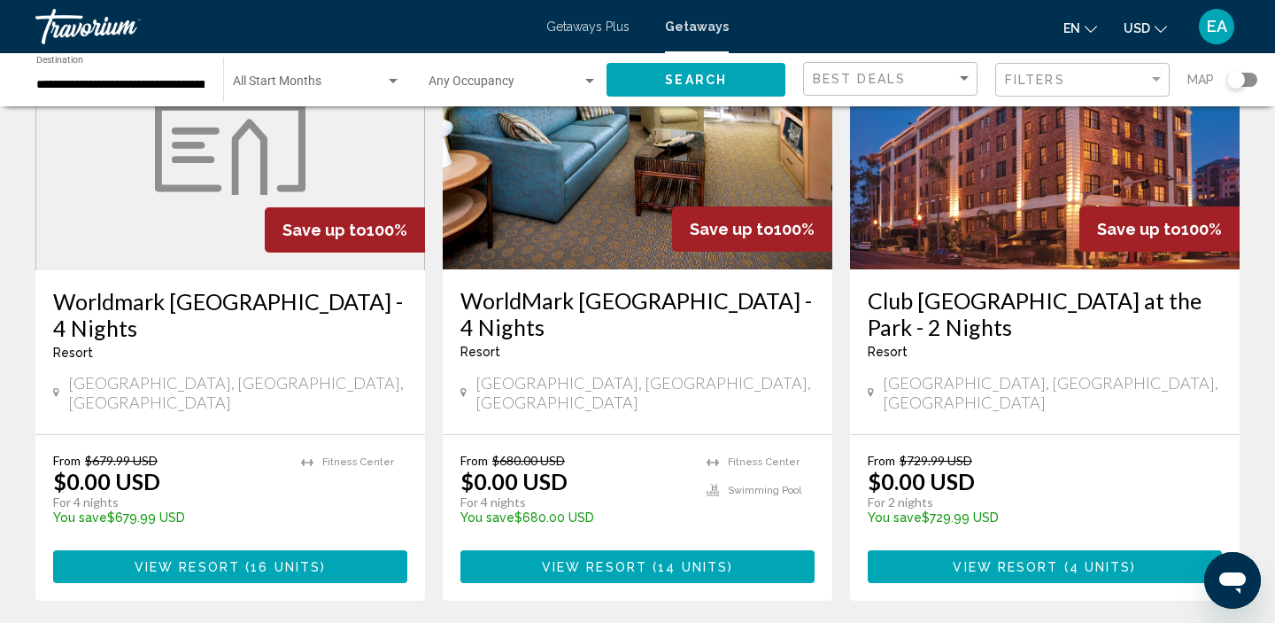
scroll to position [204, 0]
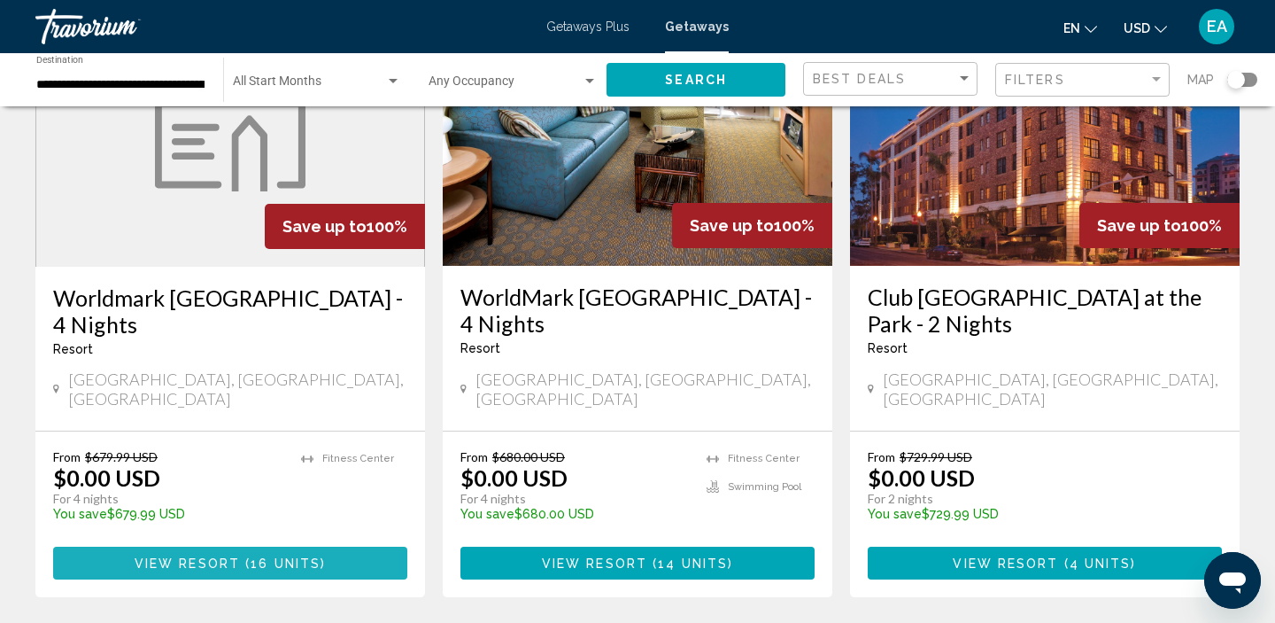
click at [291, 556] on span "16 units" at bounding box center [286, 563] width 70 height 14
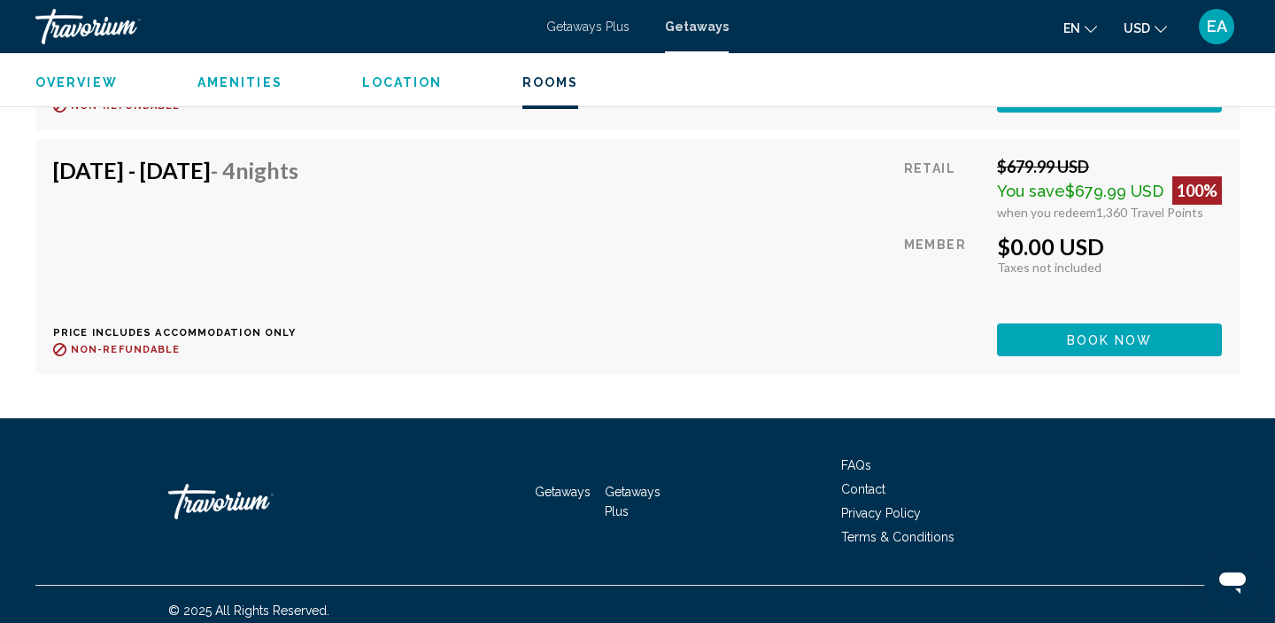
scroll to position [3455, 0]
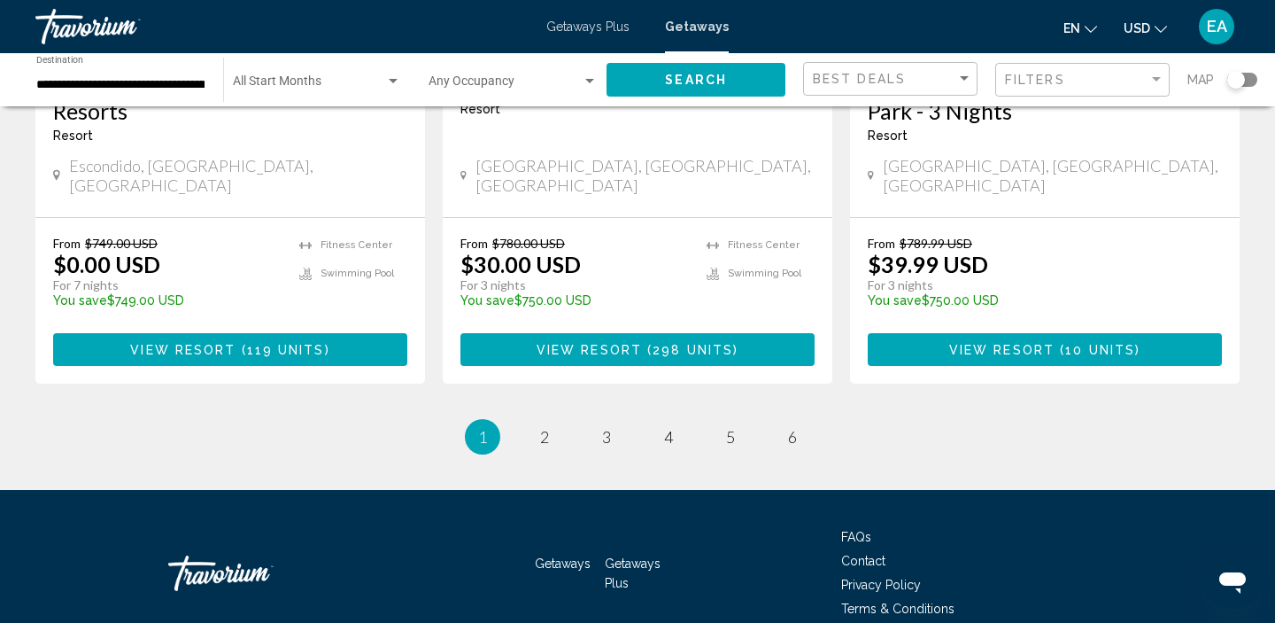
scroll to position [2372, 0]
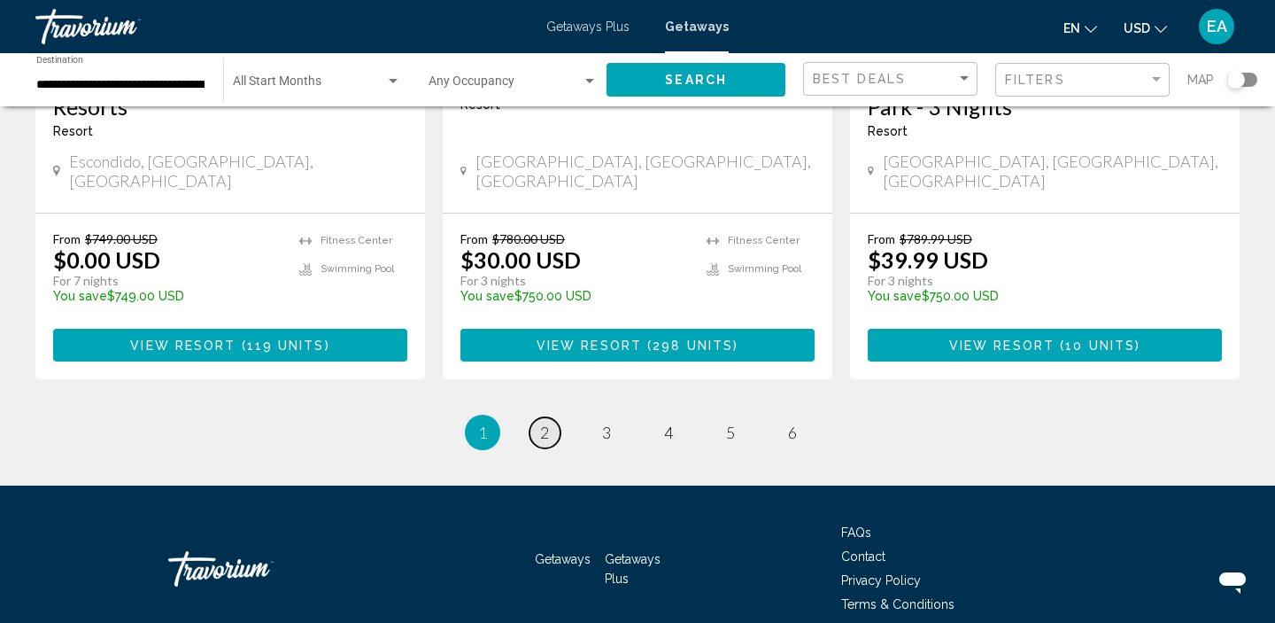
click at [545, 417] on link "page 2" at bounding box center [545, 432] width 31 height 31
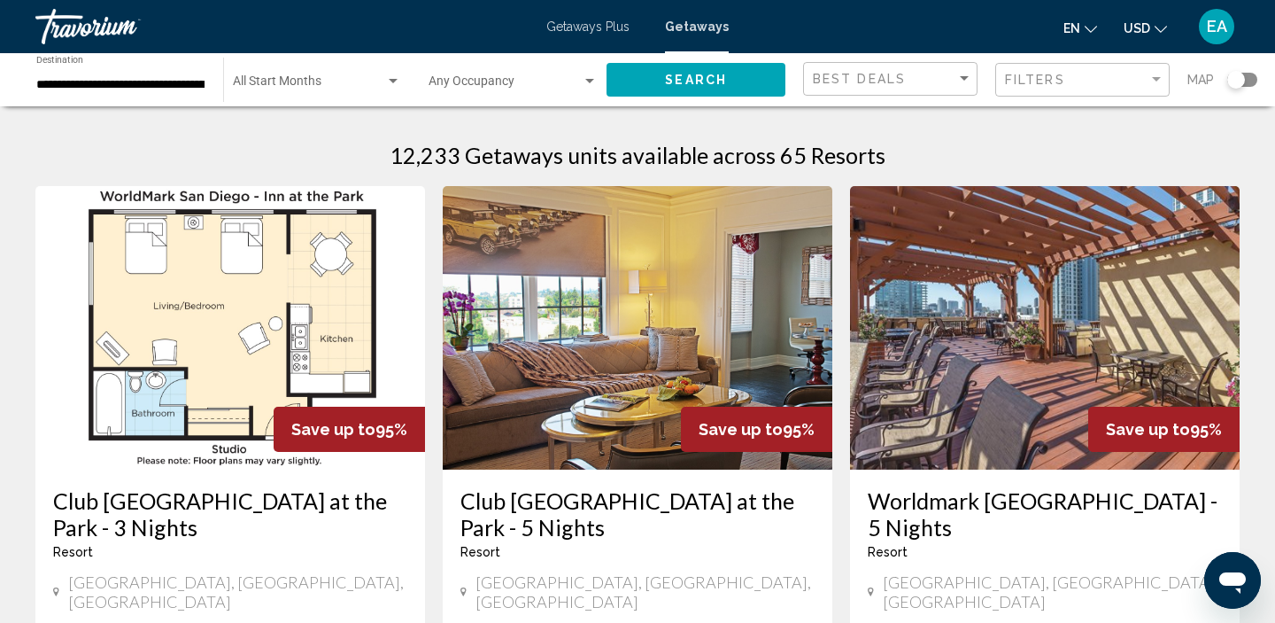
click at [299, 78] on span "Search widget" at bounding box center [309, 85] width 152 height 14
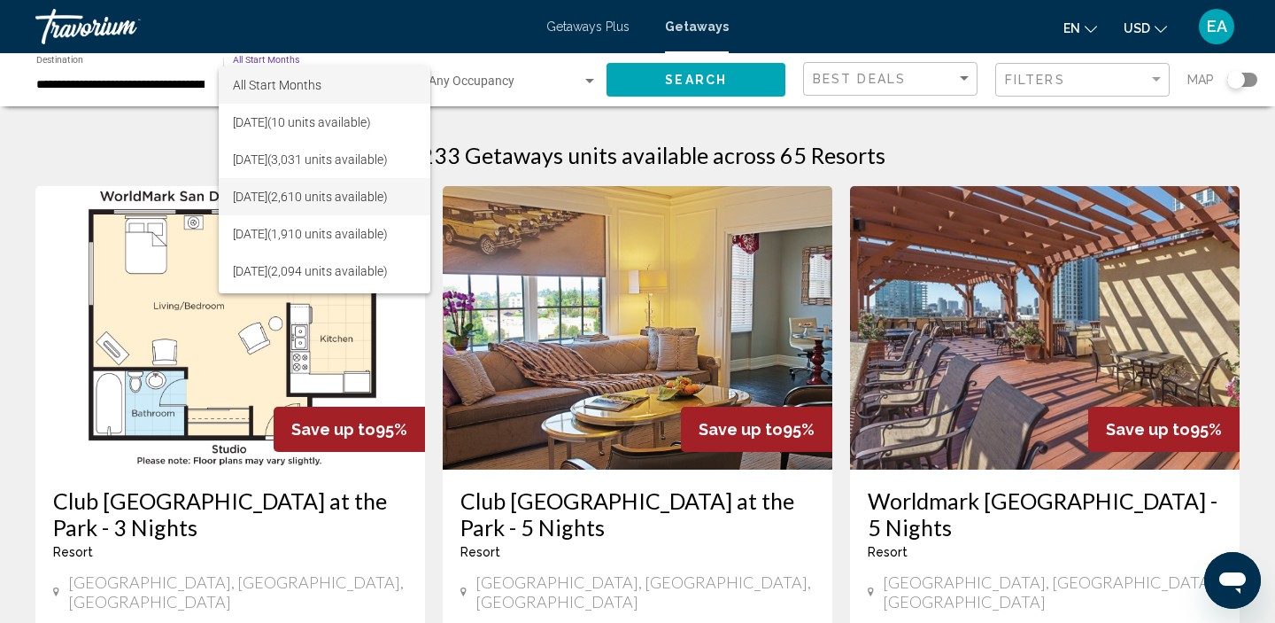
click at [307, 203] on span "[DATE] (2,610 units available)" at bounding box center [324, 196] width 183 height 37
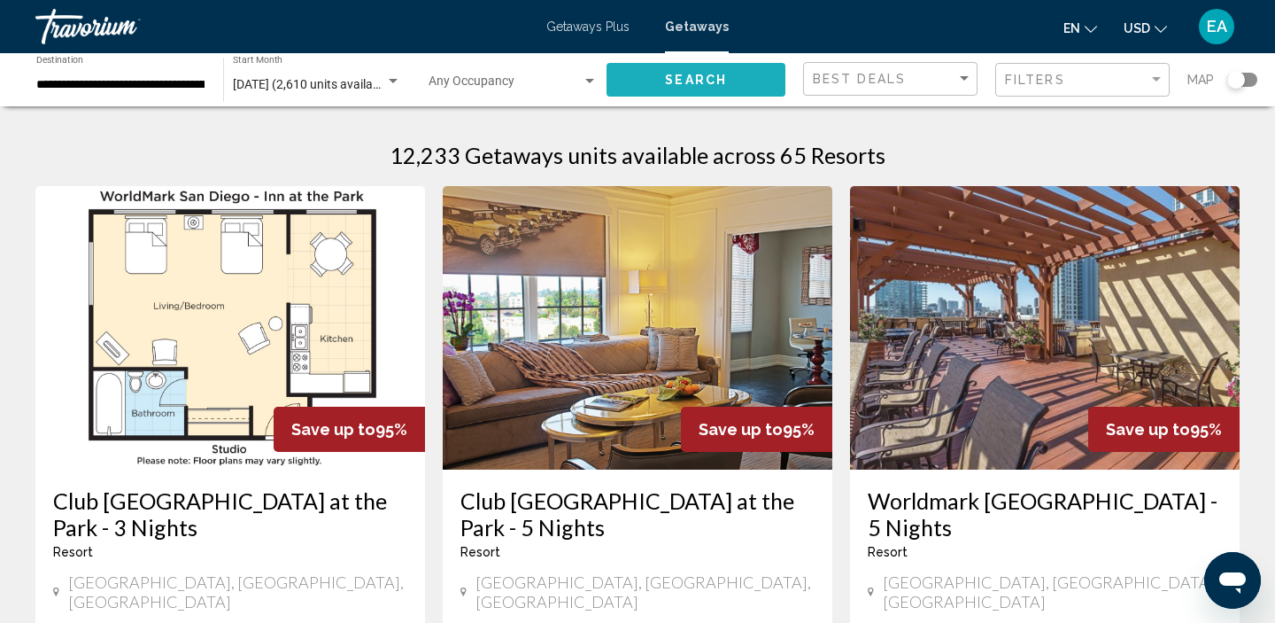
click at [640, 94] on button "Search" at bounding box center [696, 79] width 179 height 33
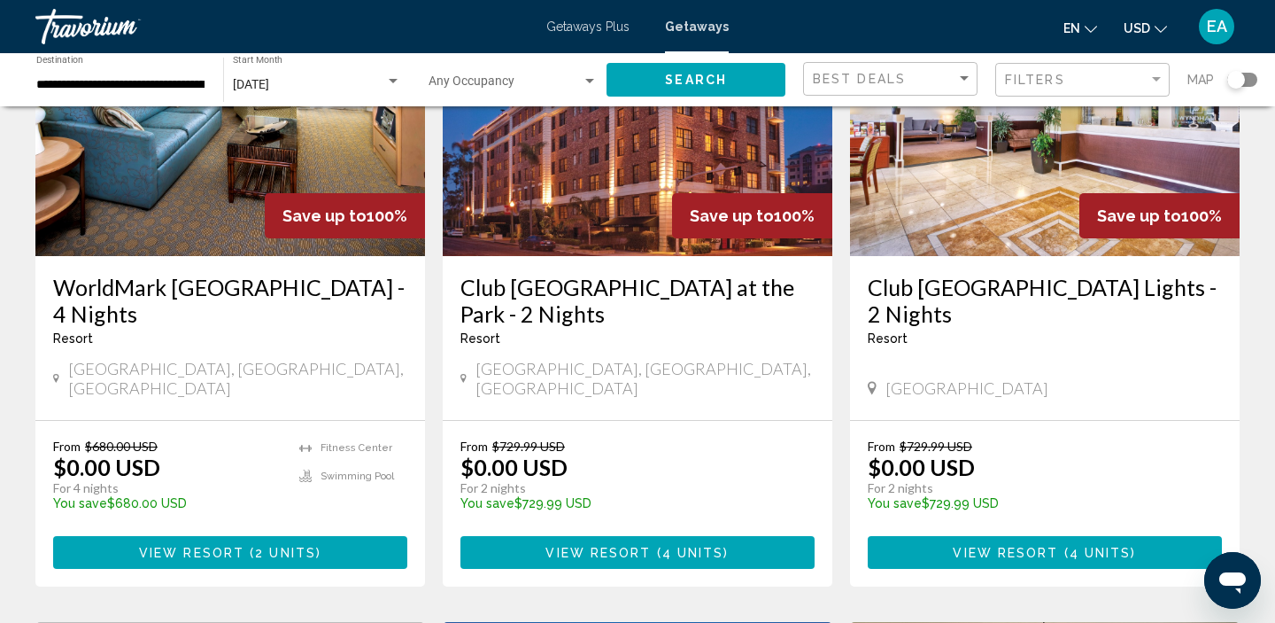
scroll to position [217, 0]
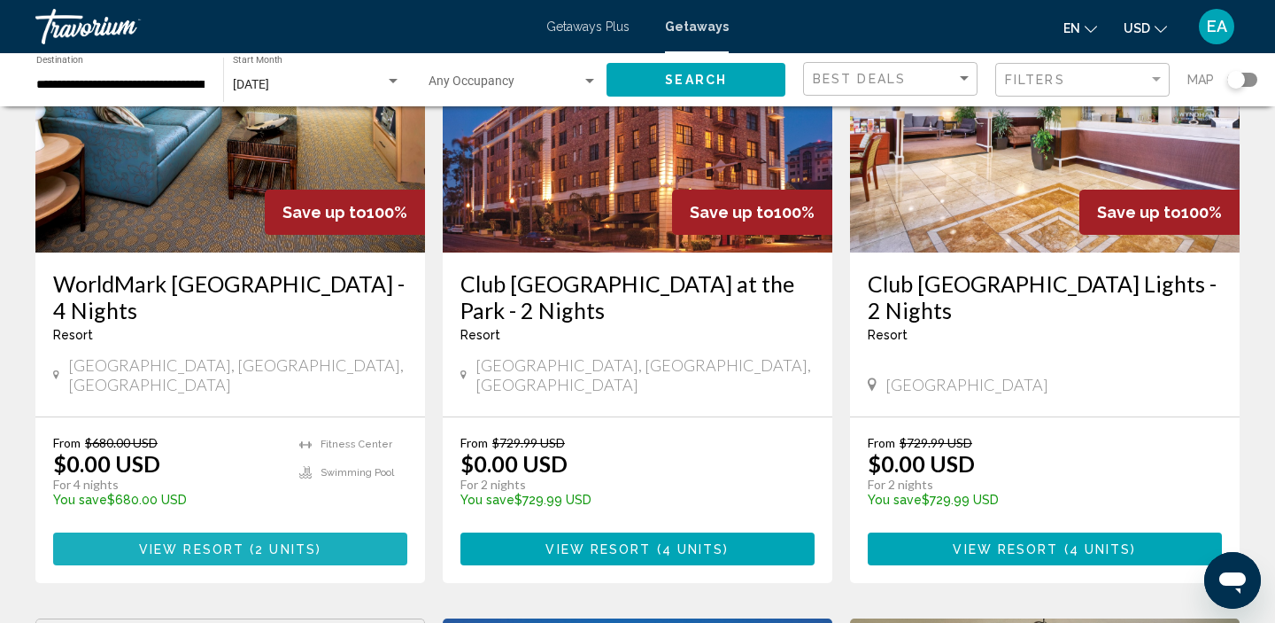
click at [221, 542] on span "View Resort" at bounding box center [191, 549] width 105 height 14
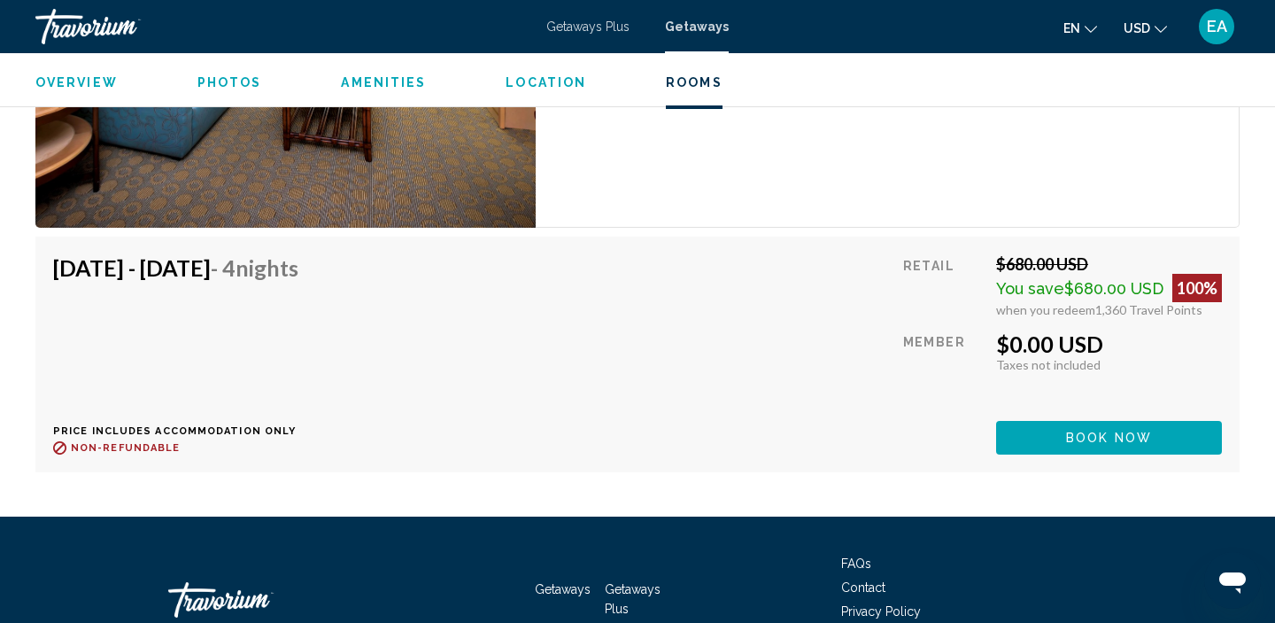
scroll to position [3665, 0]
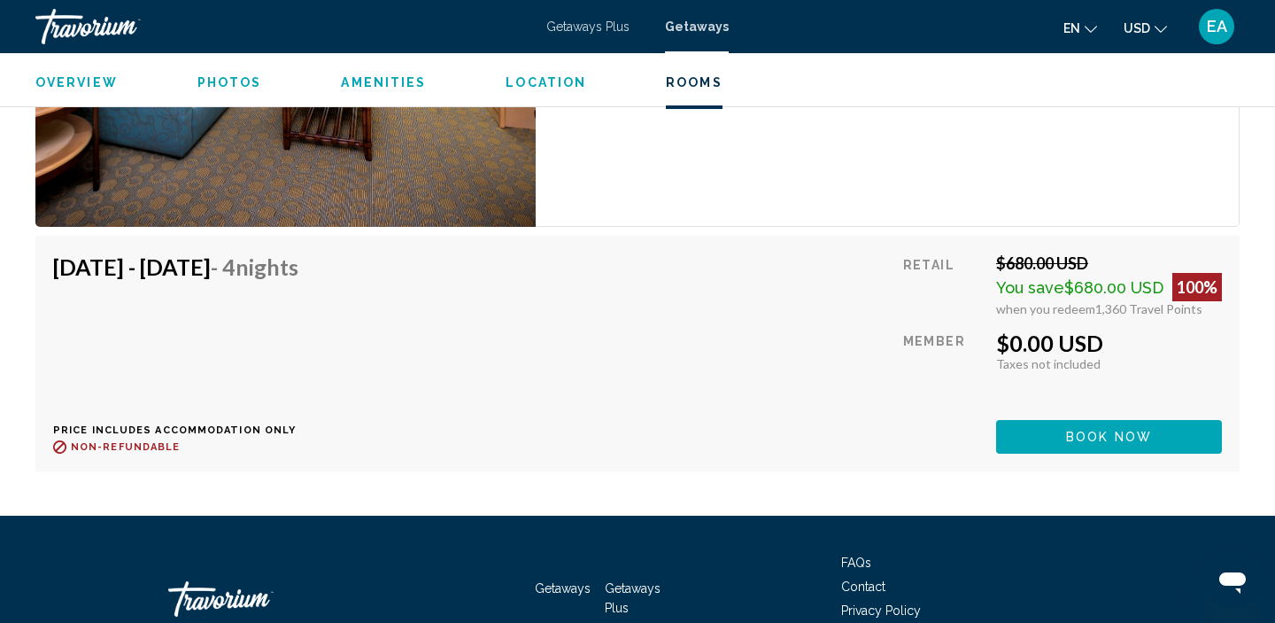
click at [1127, 430] on span "Book now" at bounding box center [1109, 437] width 86 height 14
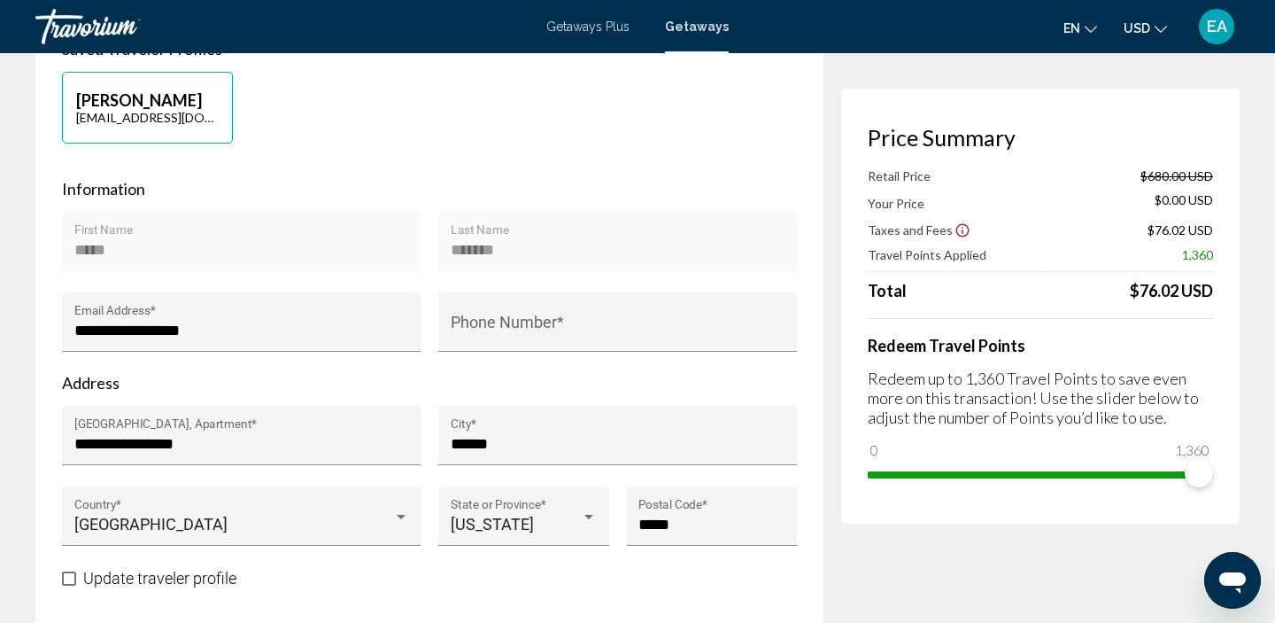
scroll to position [484, 0]
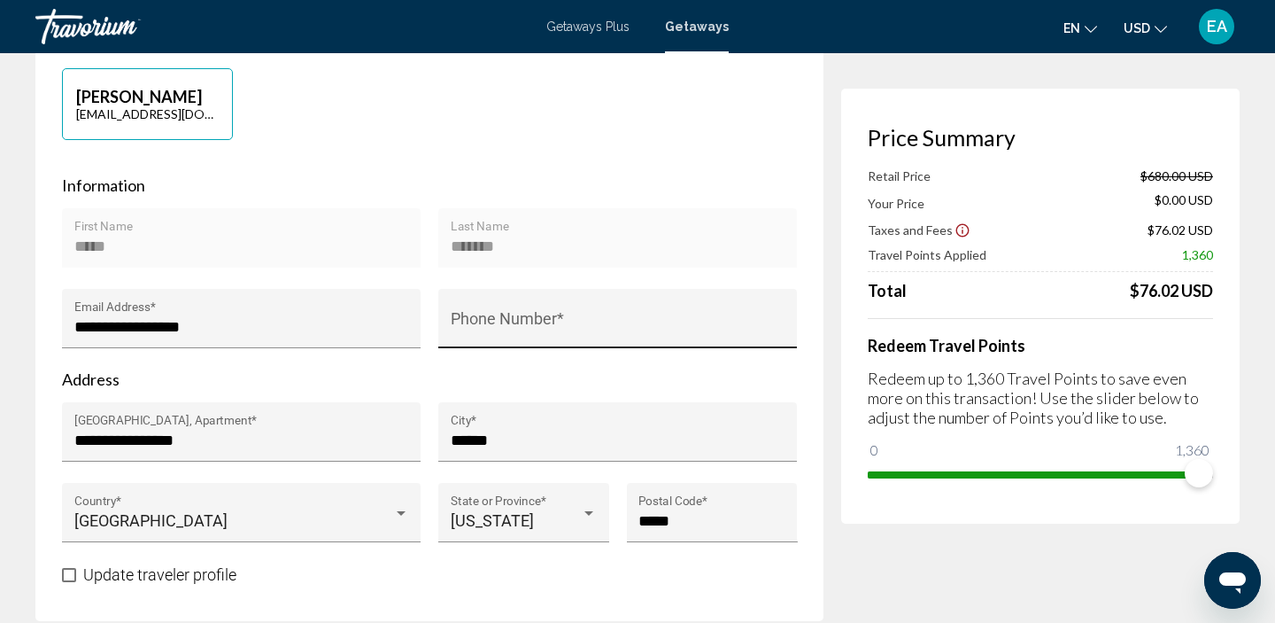
click at [490, 318] on input "Phone Number *" at bounding box center [618, 327] width 335 height 18
type input "**********"
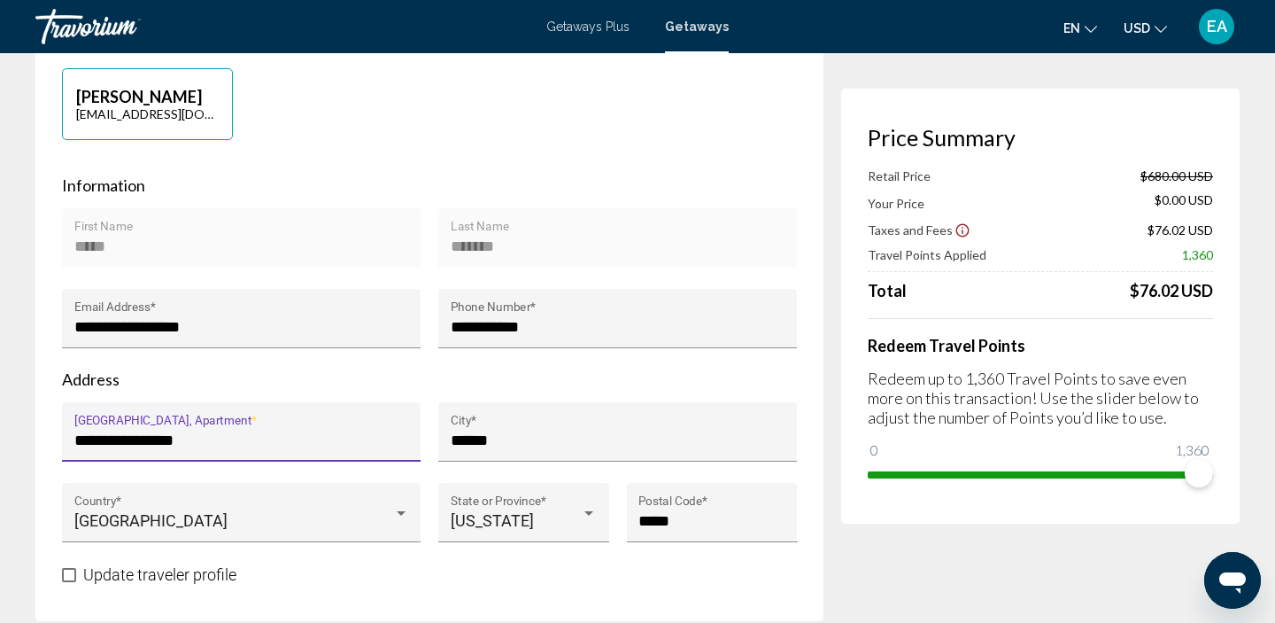
click at [269, 431] on input "**********" at bounding box center [241, 440] width 335 height 18
type input "*"
type input "**********"
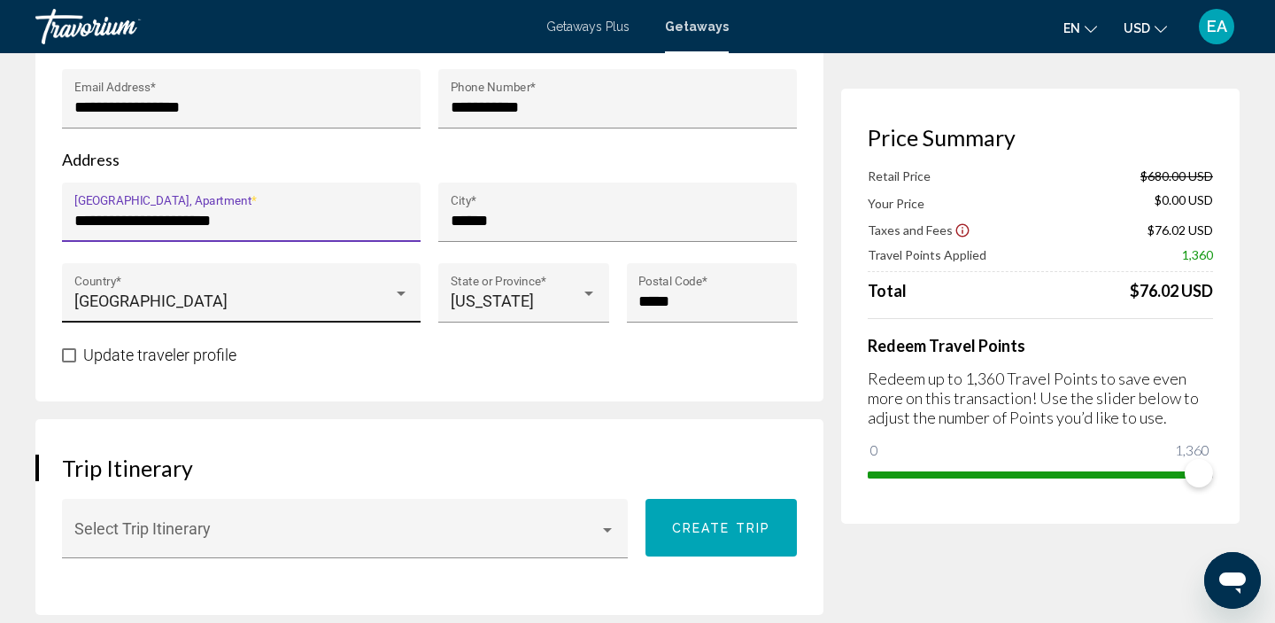
scroll to position [722, 0]
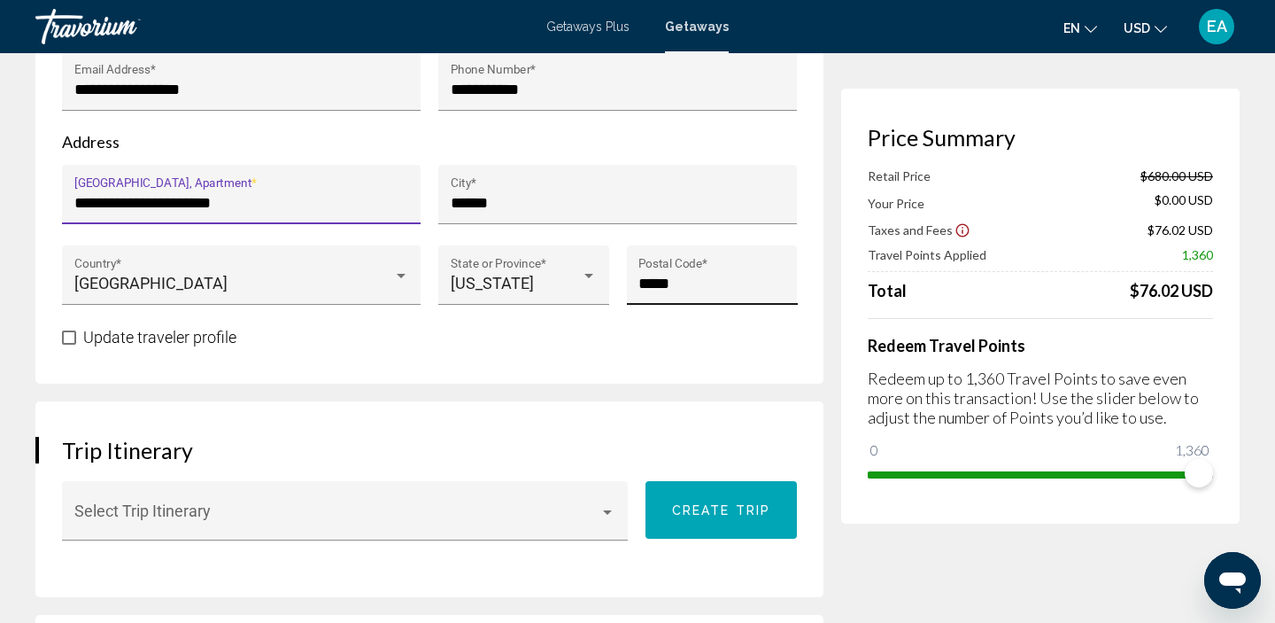
click at [695, 275] on input "*****" at bounding box center [711, 284] width 147 height 18
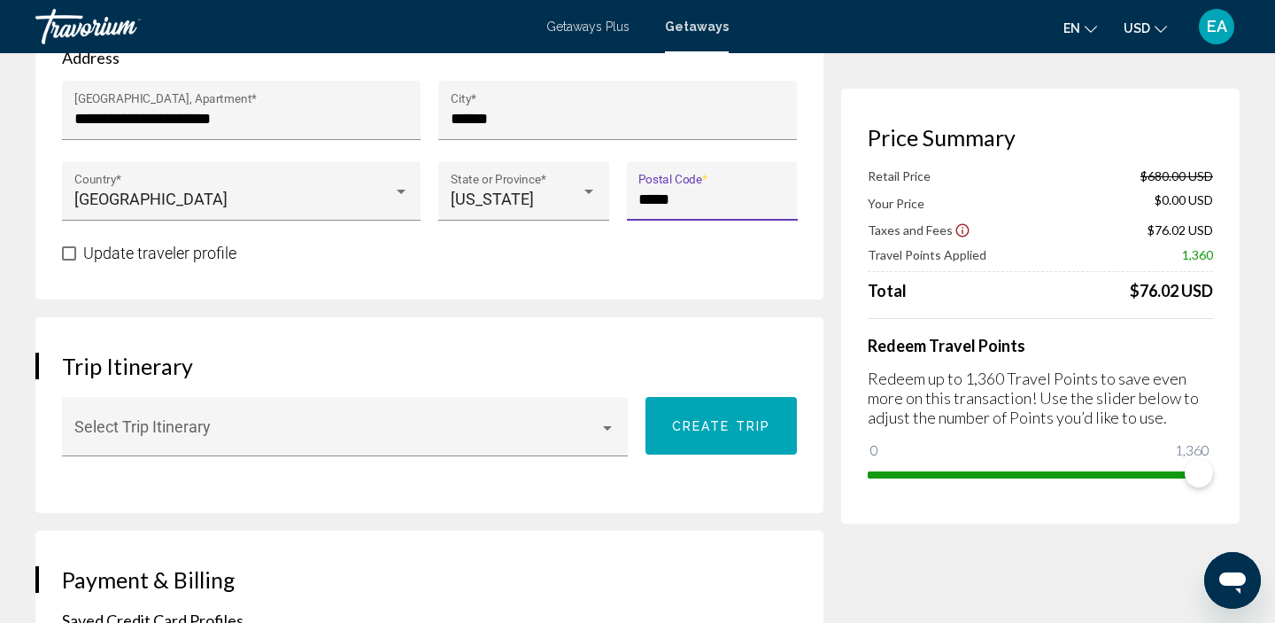
scroll to position [883, 0]
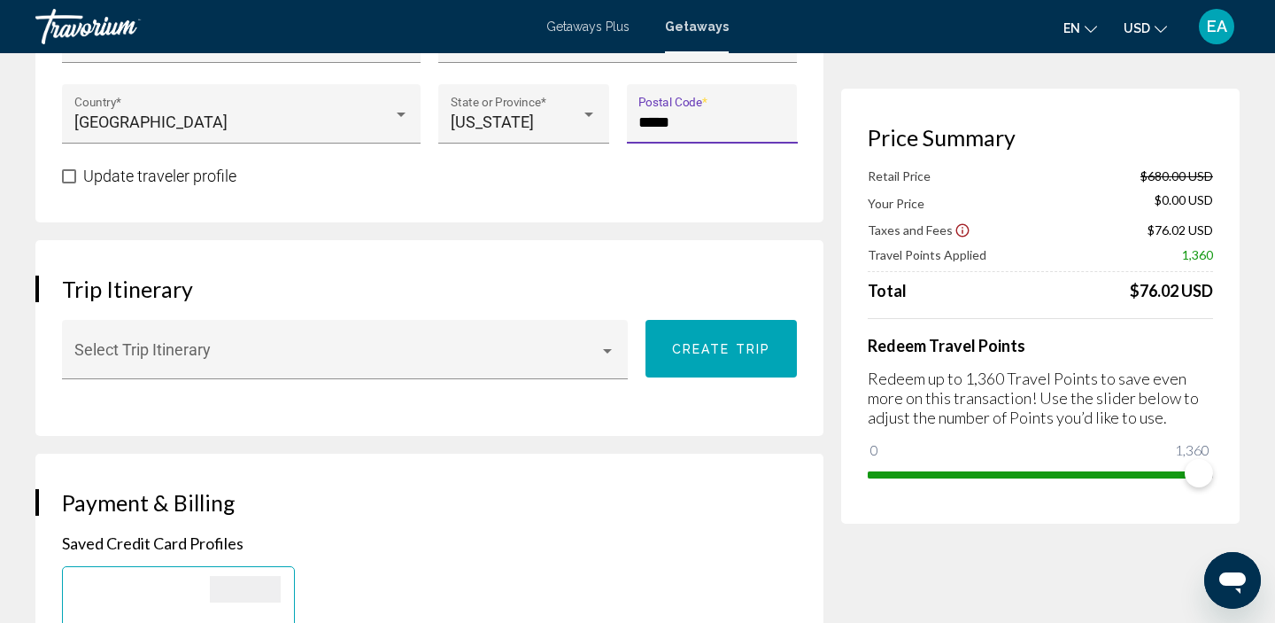
type input "*****"
click at [69, 169] on span "Main content" at bounding box center [69, 176] width 14 height 14
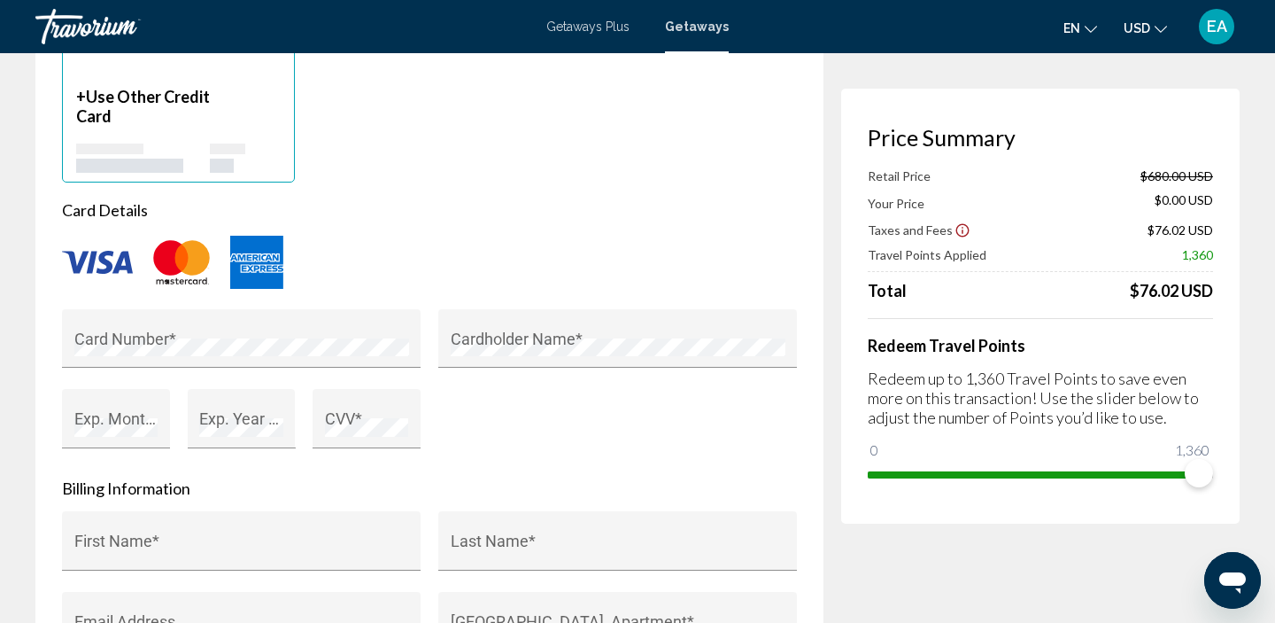
scroll to position [1442, 0]
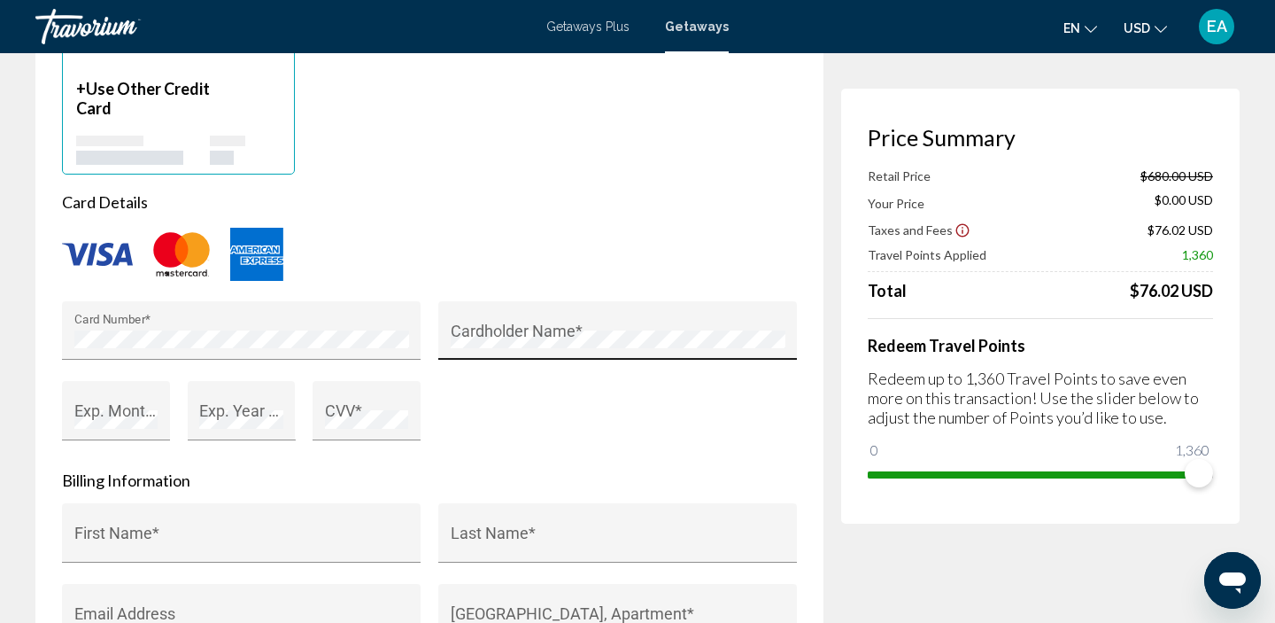
click at [503, 338] on div "Cardholder Name *" at bounding box center [618, 336] width 335 height 47
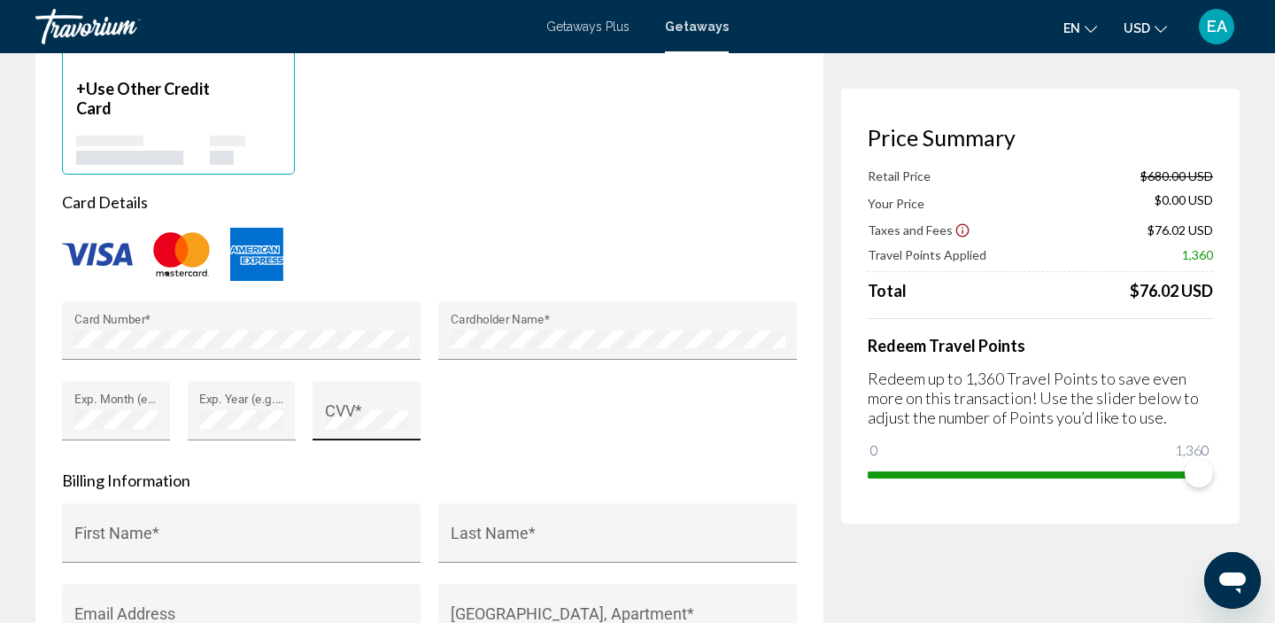
click at [347, 417] on div "CVV *" at bounding box center [367, 416] width 84 height 47
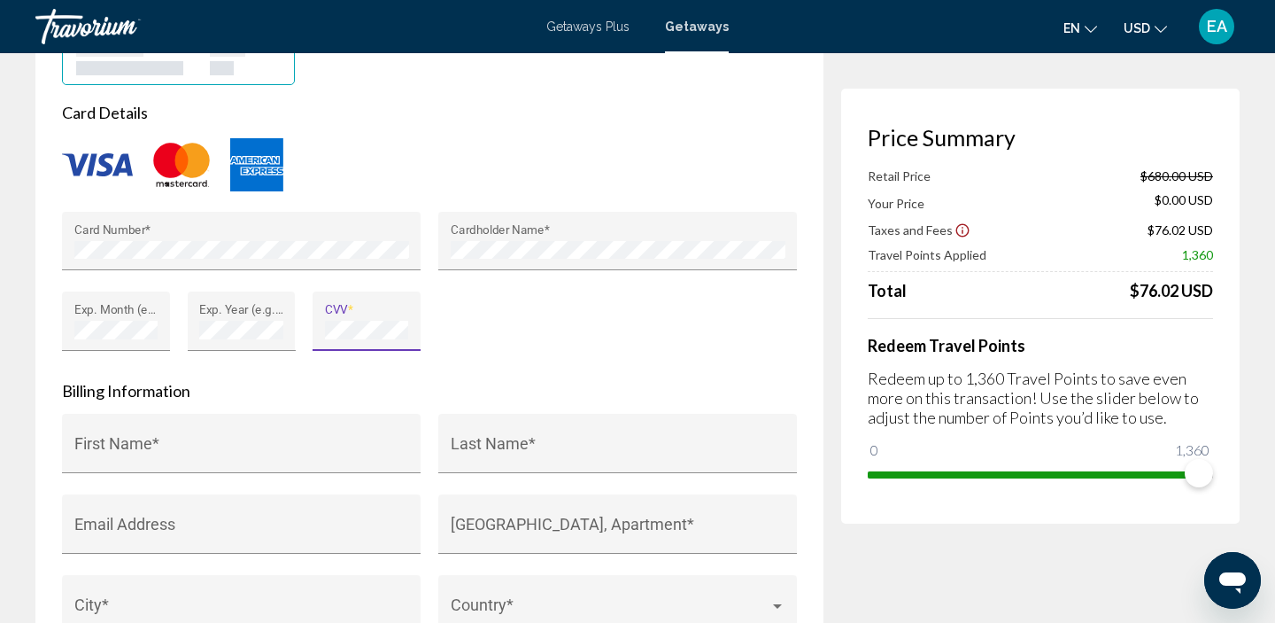
scroll to position [1564, 0]
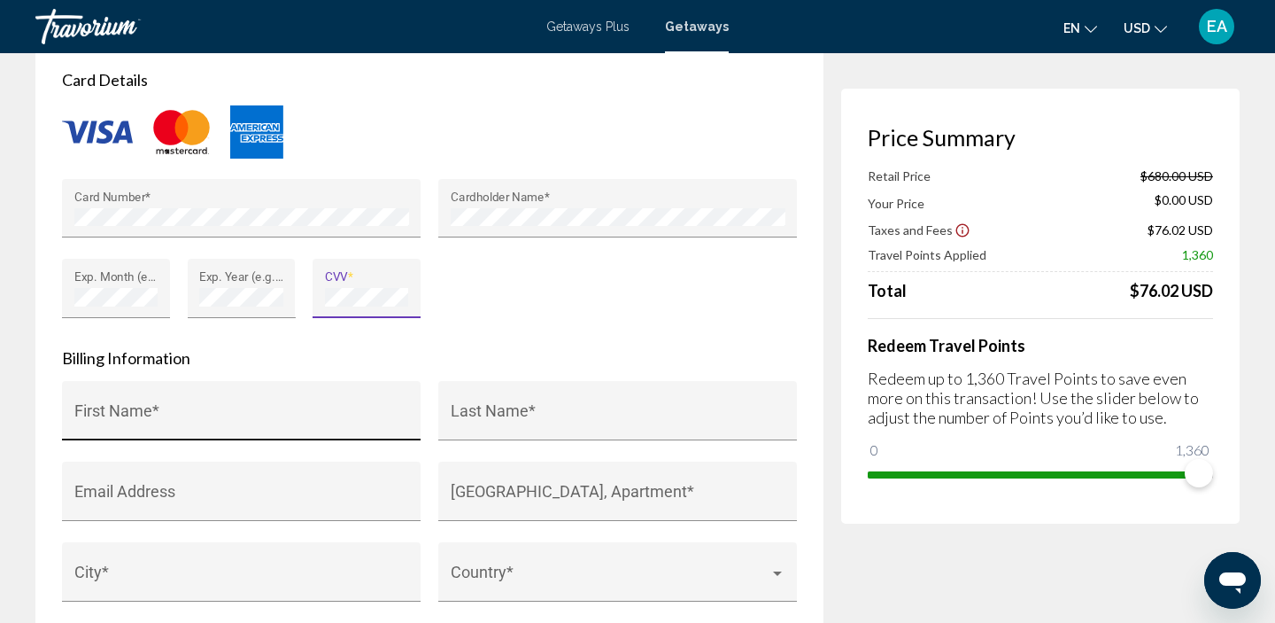
click at [151, 395] on div "First Name *" at bounding box center [241, 416] width 335 height 47
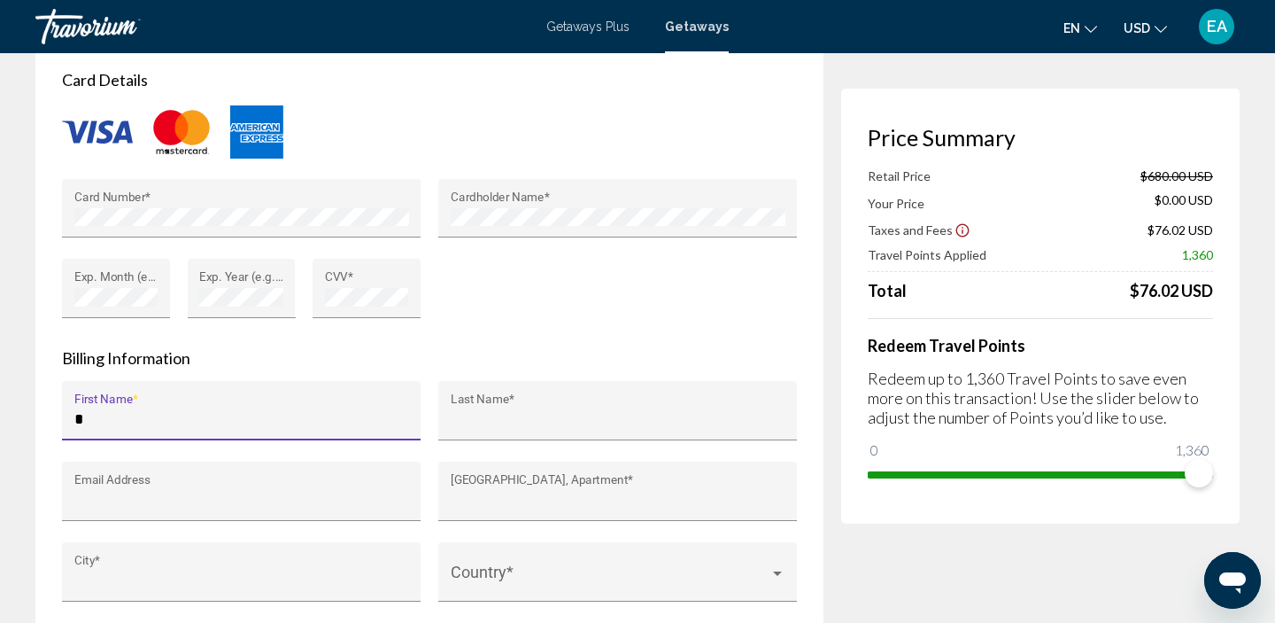
type input "*****"
type input "*******"
type input "**********"
type input "******"
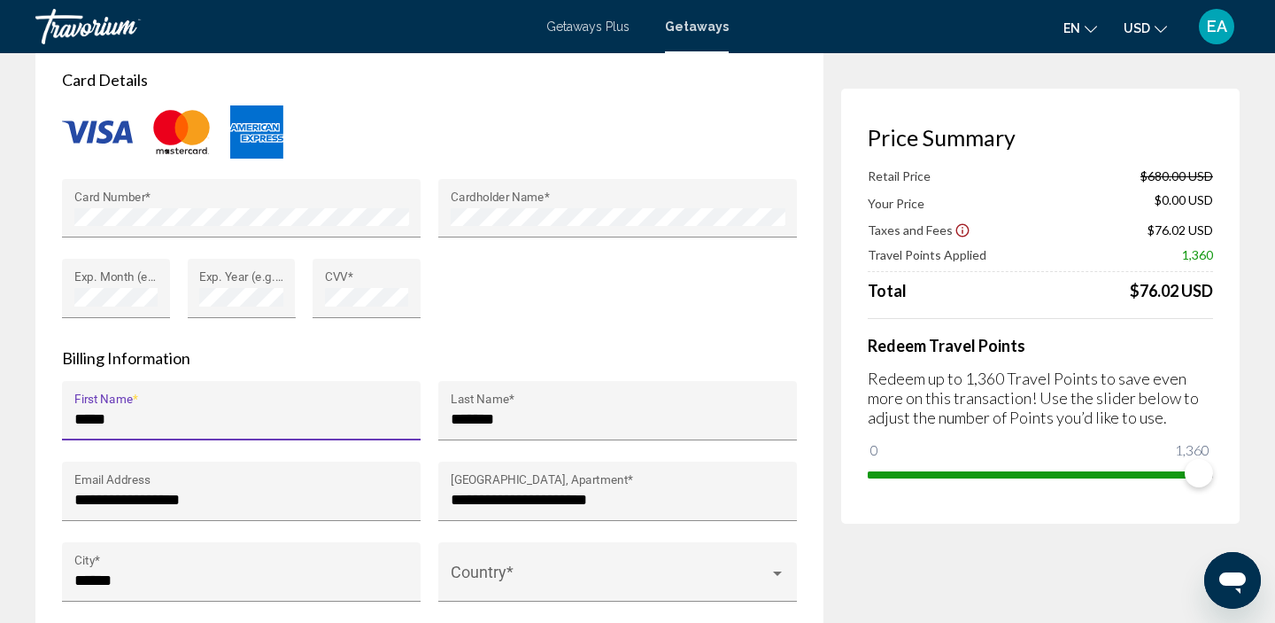
type input "**********"
type input "*****"
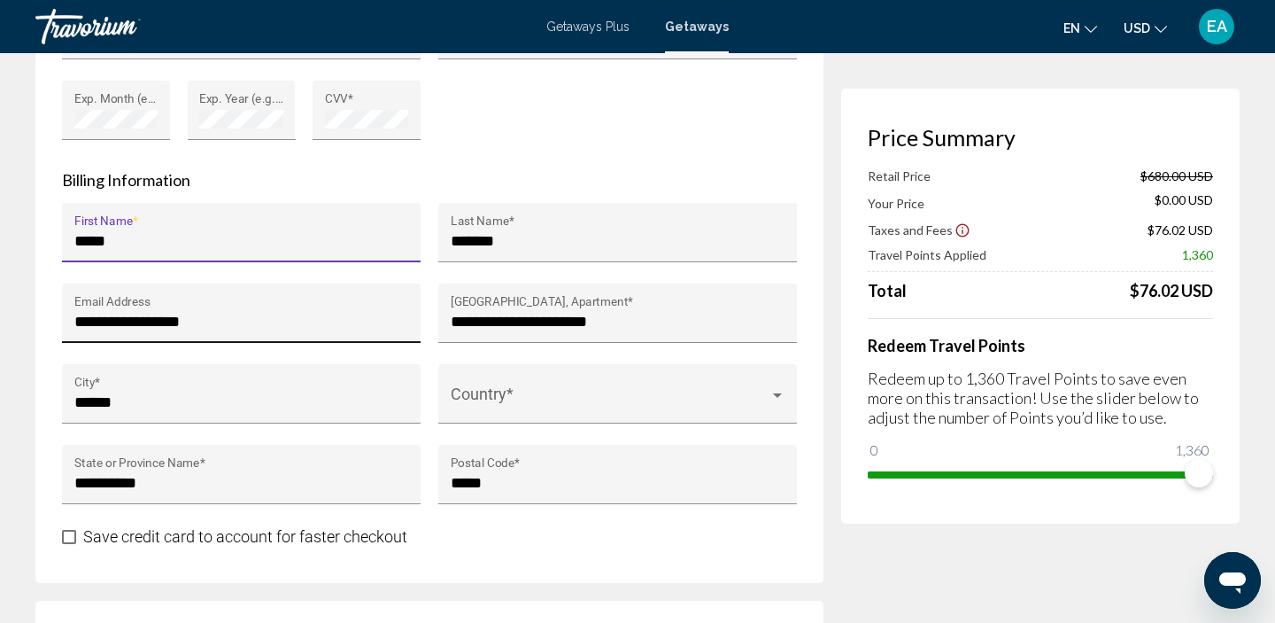
scroll to position [1761, 0]
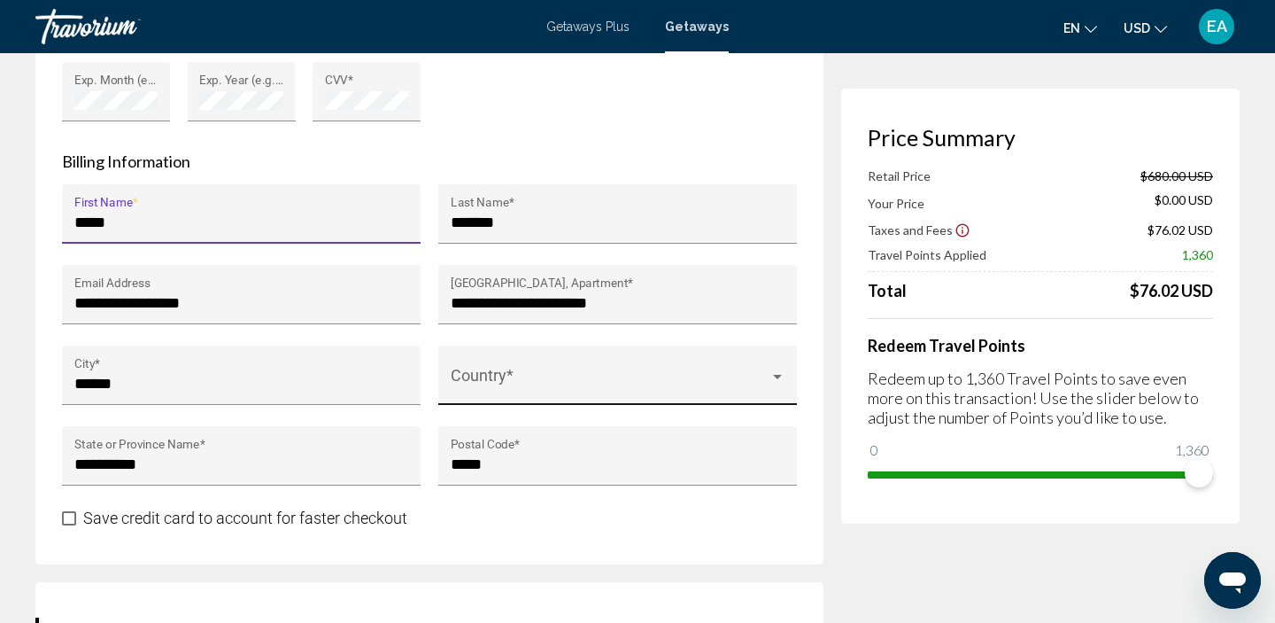
click at [553, 375] on span "Main content" at bounding box center [610, 384] width 319 height 18
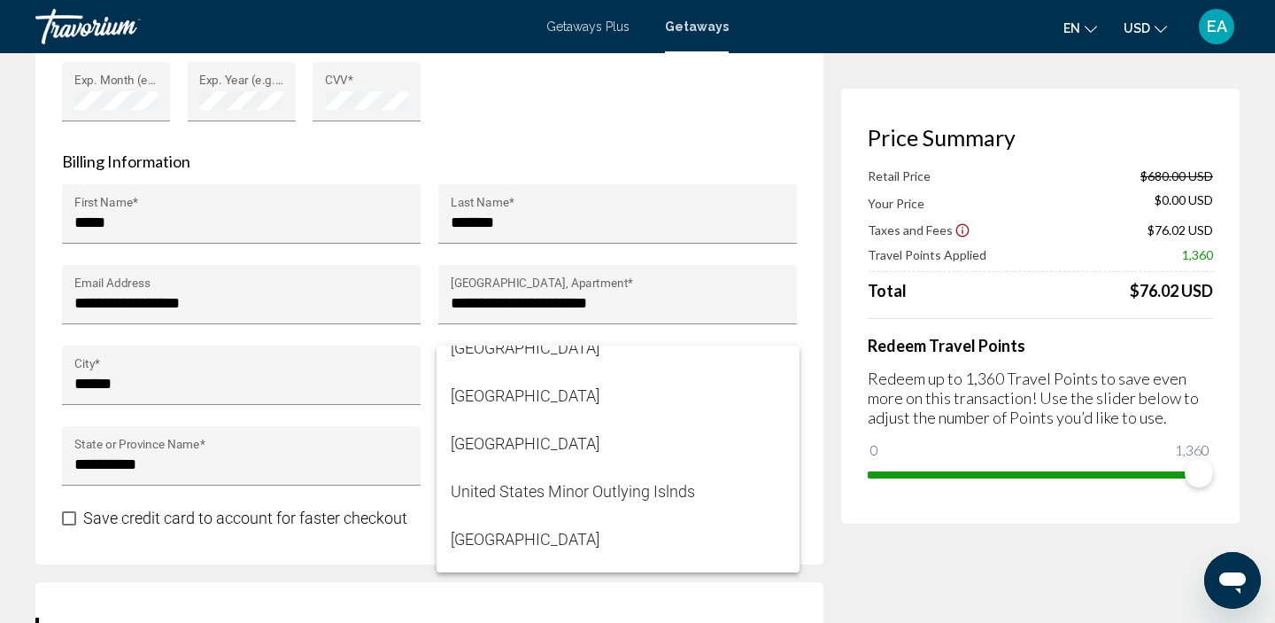
scroll to position [11518, 0]
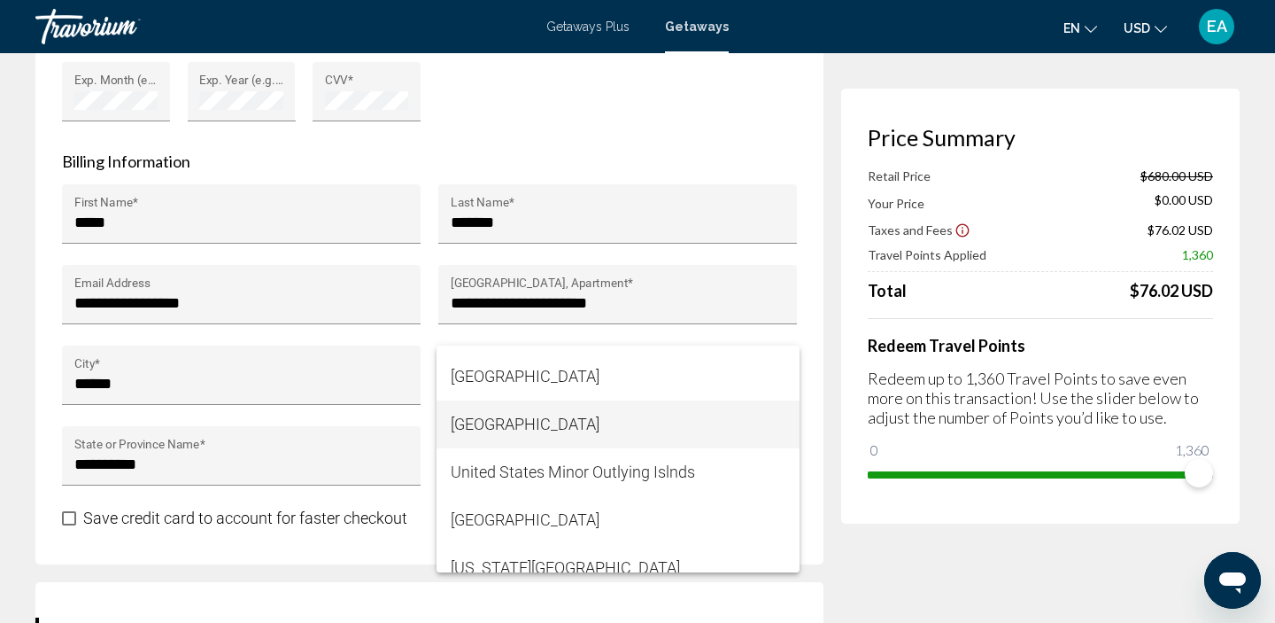
click at [542, 434] on span "[GEOGRAPHIC_DATA]" at bounding box center [618, 424] width 335 height 48
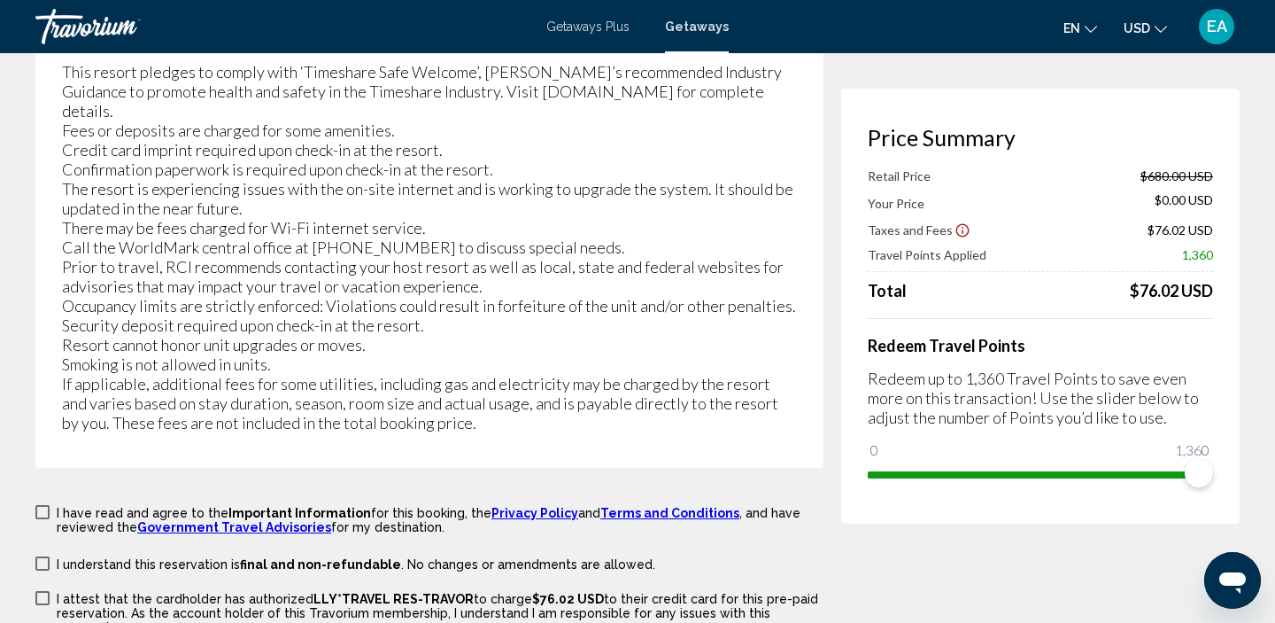
scroll to position [3563, 0]
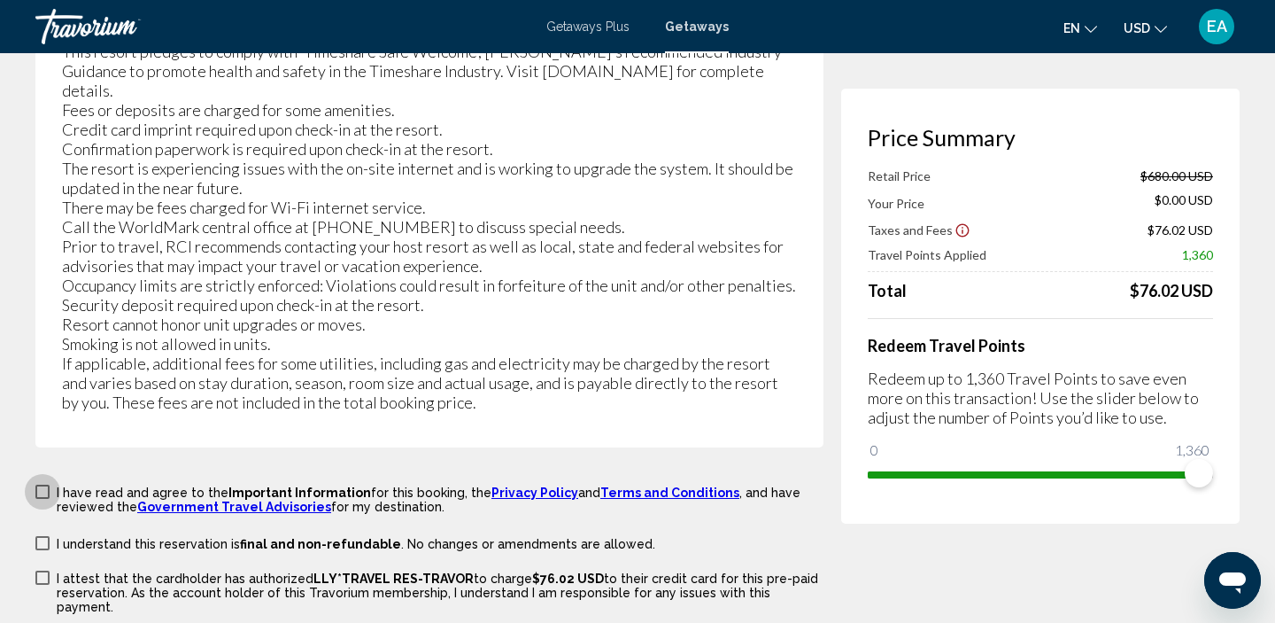
click at [51, 483] on label "I have read and agree to the Important Information for this booking, the Privac…" at bounding box center [429, 498] width 788 height 31
click at [54, 534] on label "I understand this reservation is final and non-refundable . No changes or amend…" at bounding box center [345, 542] width 620 height 17
click at [52, 569] on label "I attest that the cardholder has authorized LLY*TRAVEL RES-TRAVOR to charge $76…" at bounding box center [429, 591] width 788 height 45
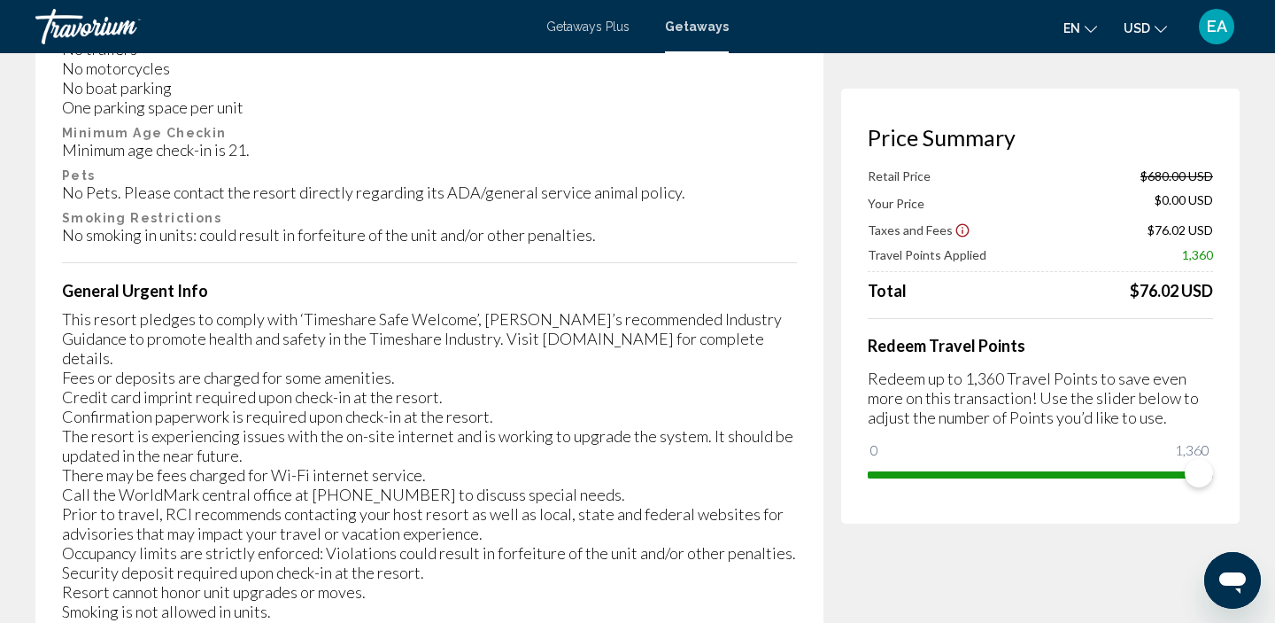
scroll to position [3804, 0]
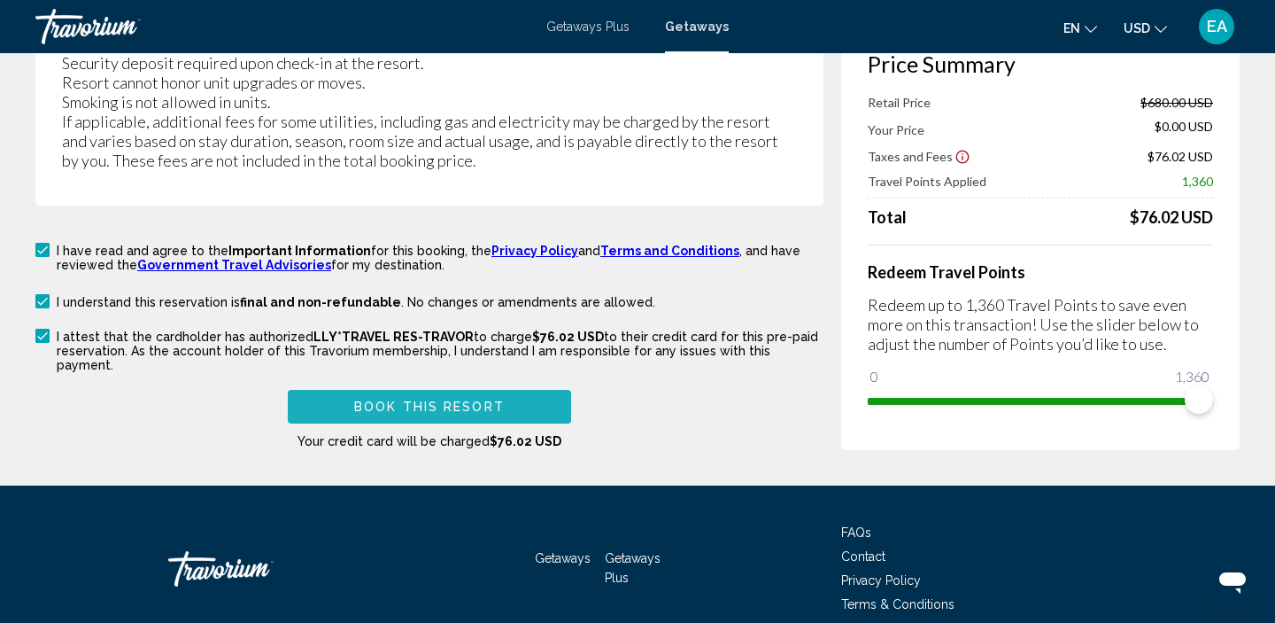
click at [445, 400] on span "Book this Resort" at bounding box center [429, 407] width 151 height 14
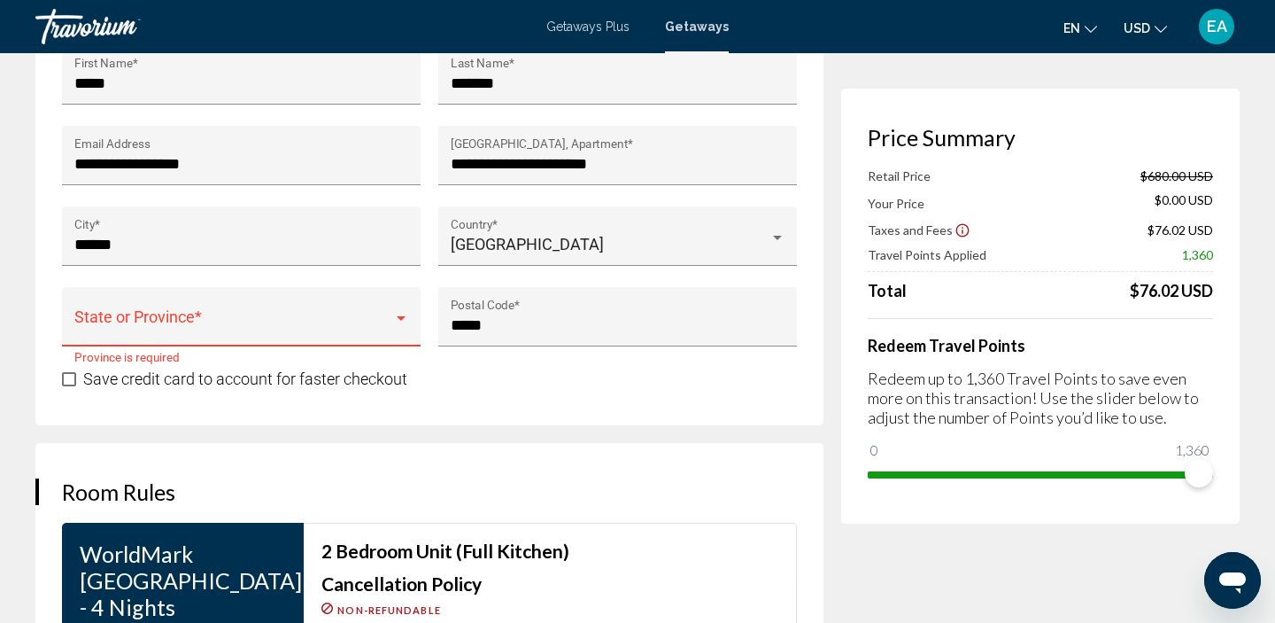
click at [270, 320] on div "State or Province *" at bounding box center [241, 322] width 335 height 47
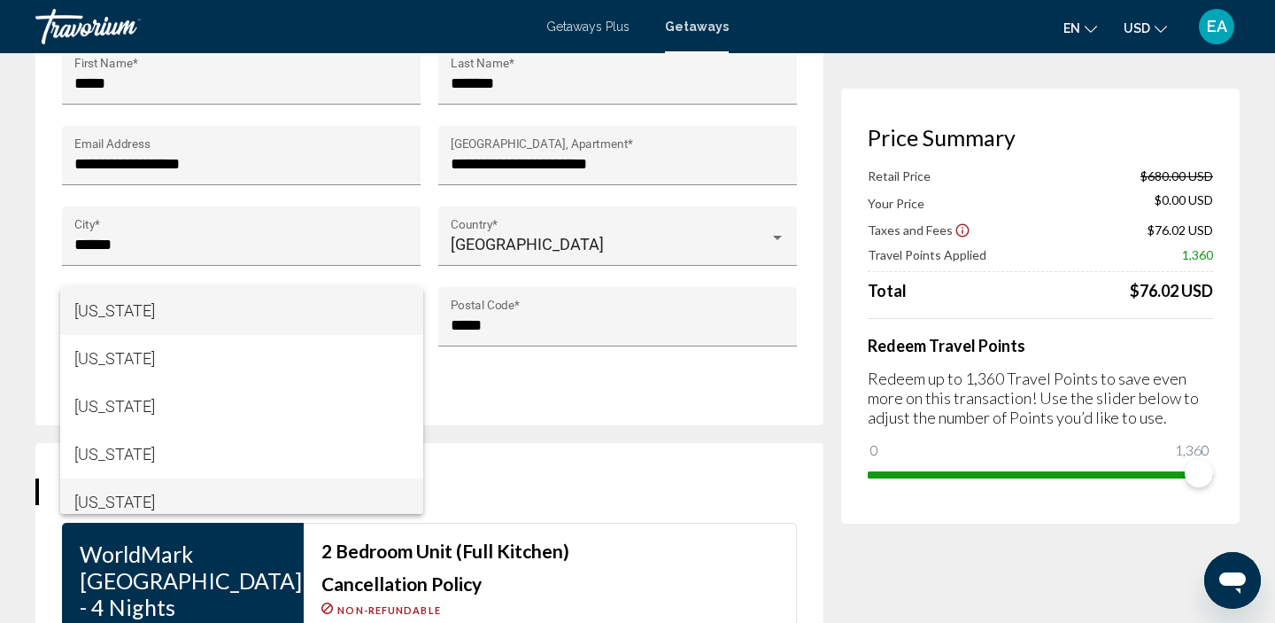
click at [212, 503] on span "[US_STATE]" at bounding box center [241, 502] width 335 height 48
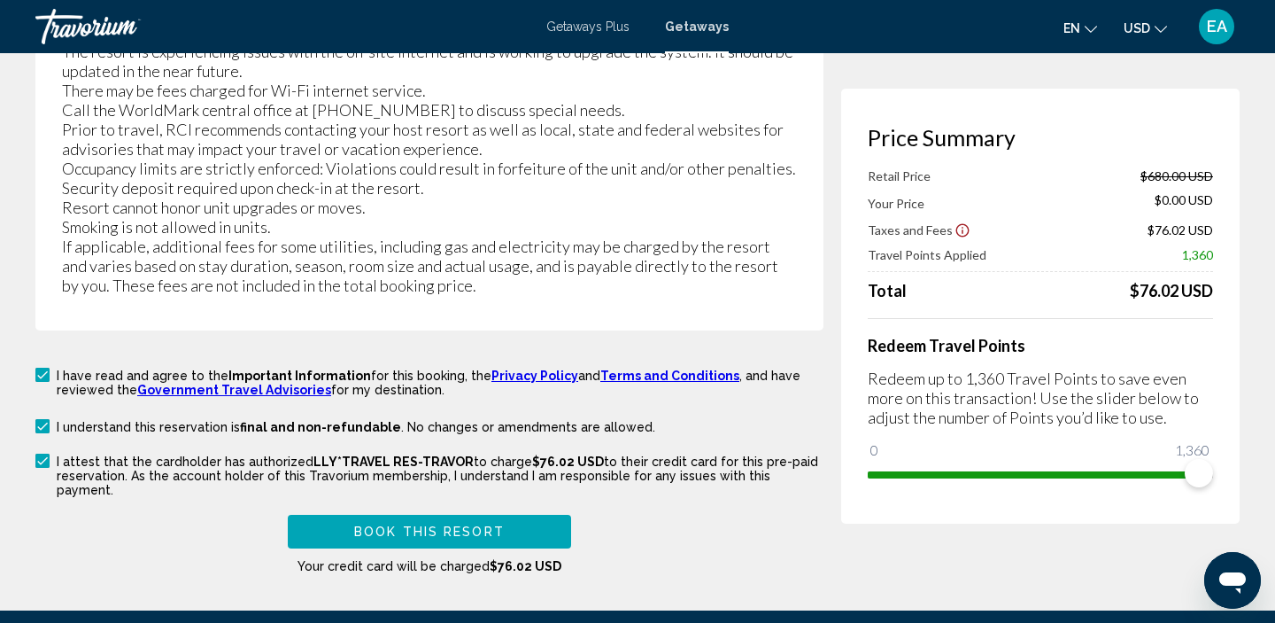
scroll to position [3804, 0]
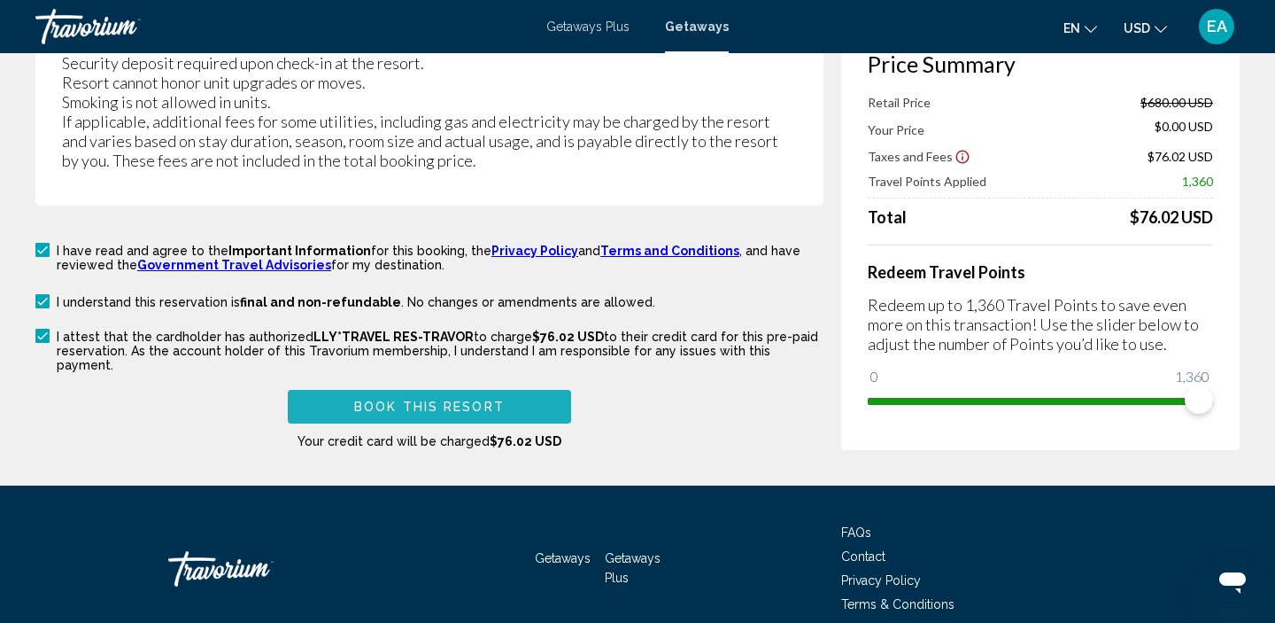
click at [504, 390] on button "Book this Resort" at bounding box center [429, 406] width 283 height 33
